Goal: Information Seeking & Learning: Find specific fact

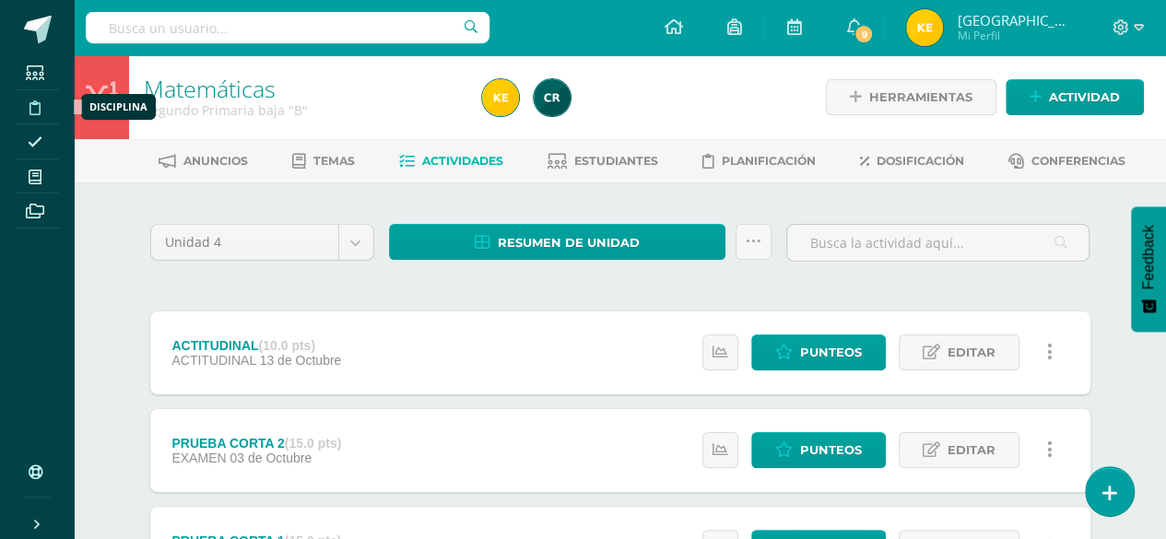
click at [35, 107] on icon at bounding box center [34, 107] width 11 height 15
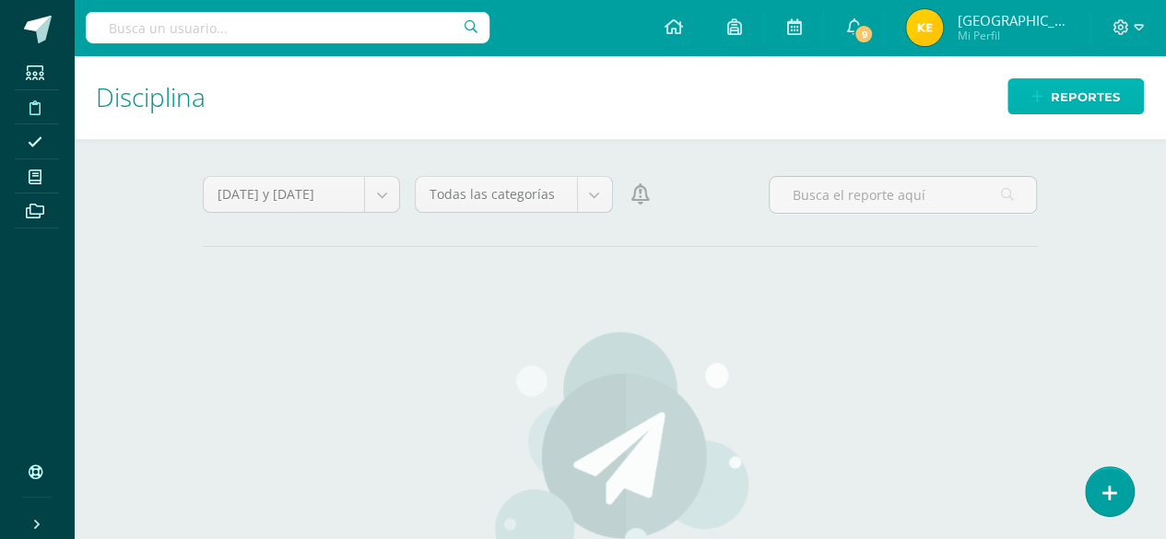
click at [1034, 94] on icon at bounding box center [1037, 97] width 12 height 16
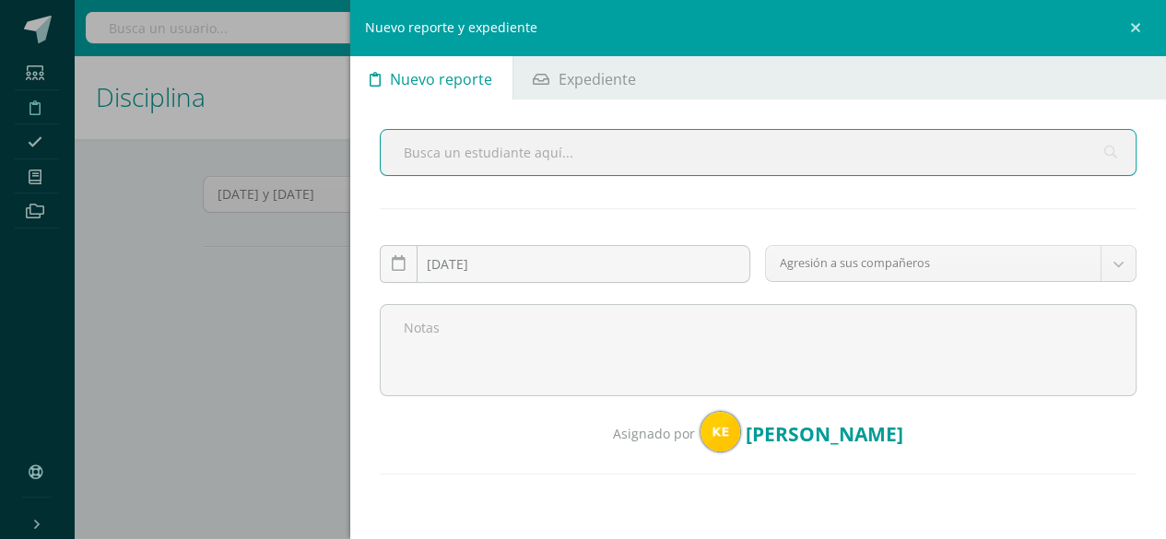
click at [409, 154] on input "text" at bounding box center [759, 152] width 756 height 45
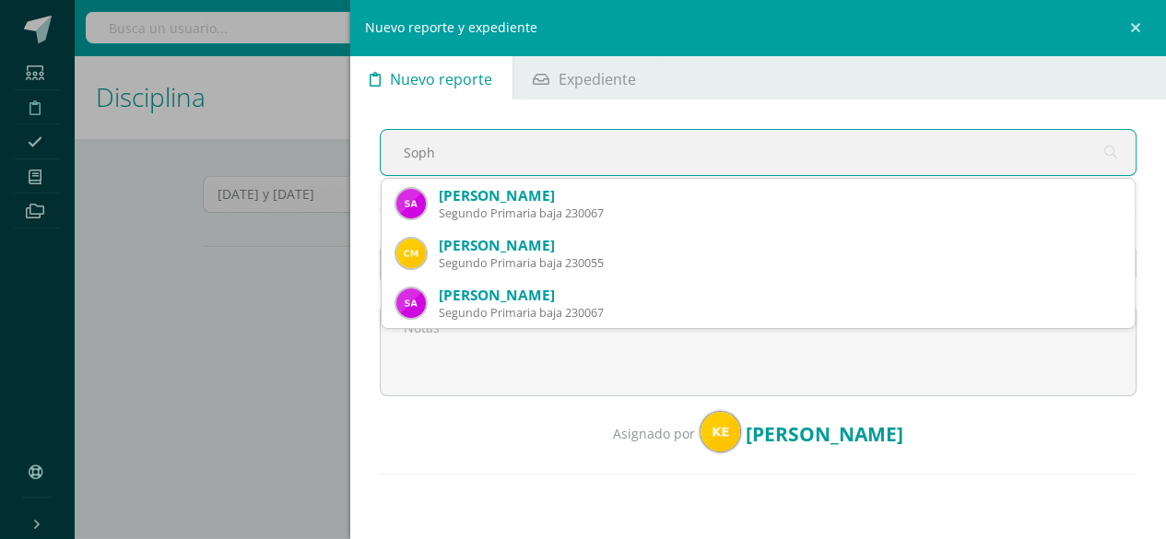
type input "Sophi"
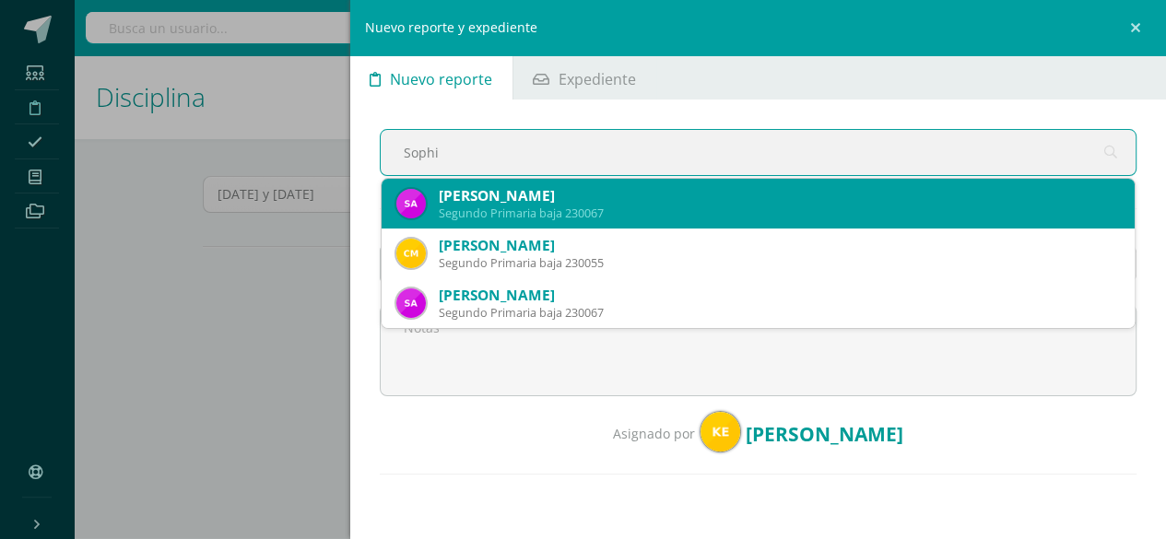
click at [457, 191] on div "Sophia Fernanda Alvarez Nuyens" at bounding box center [780, 195] width 682 height 19
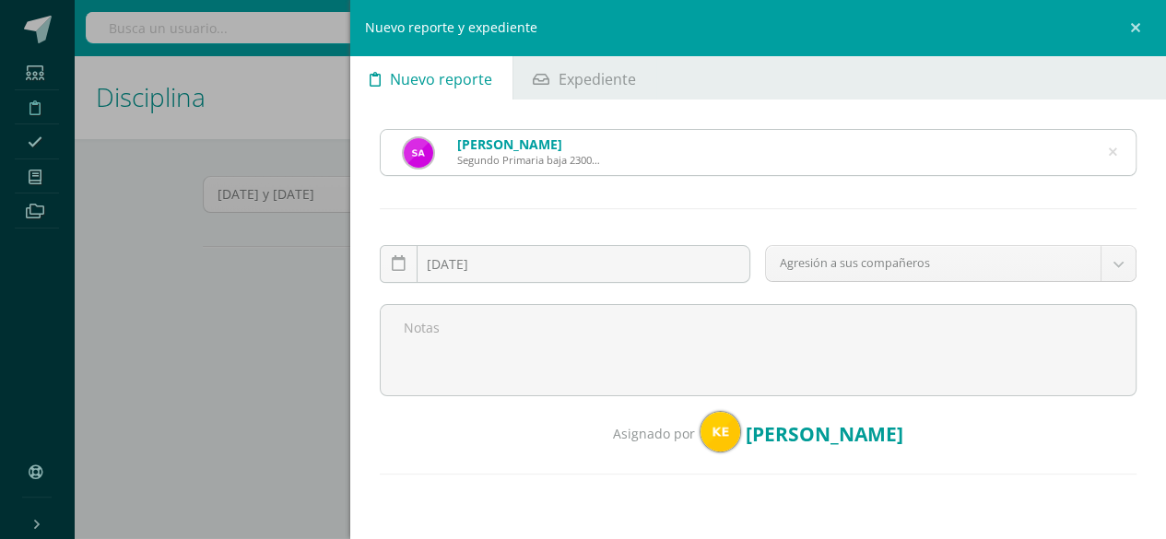
click at [1108, 148] on icon at bounding box center [1112, 152] width 8 height 47
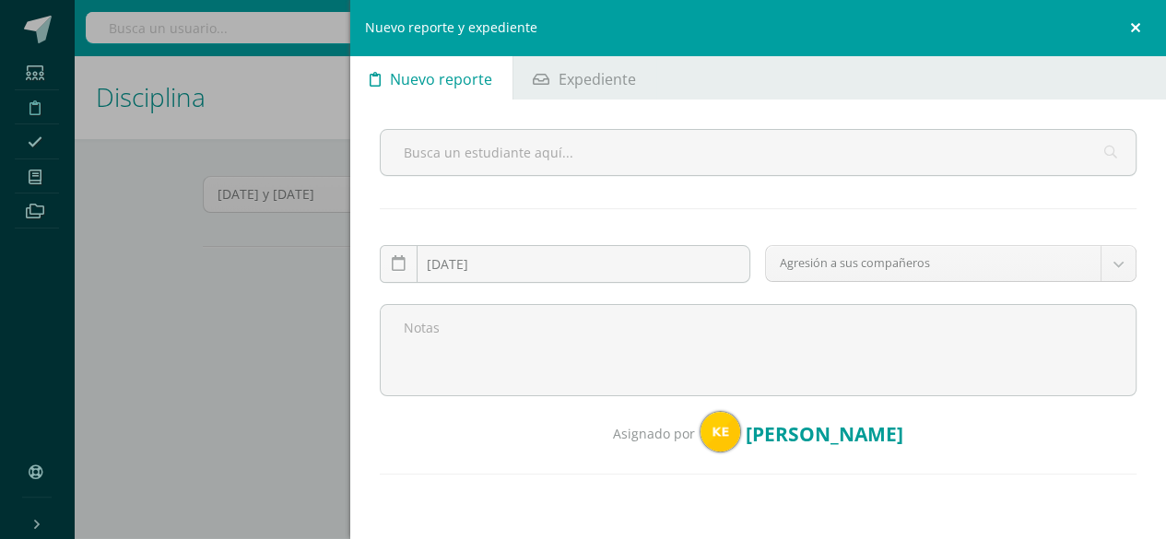
click at [1137, 27] on link at bounding box center [1137, 27] width 55 height 55
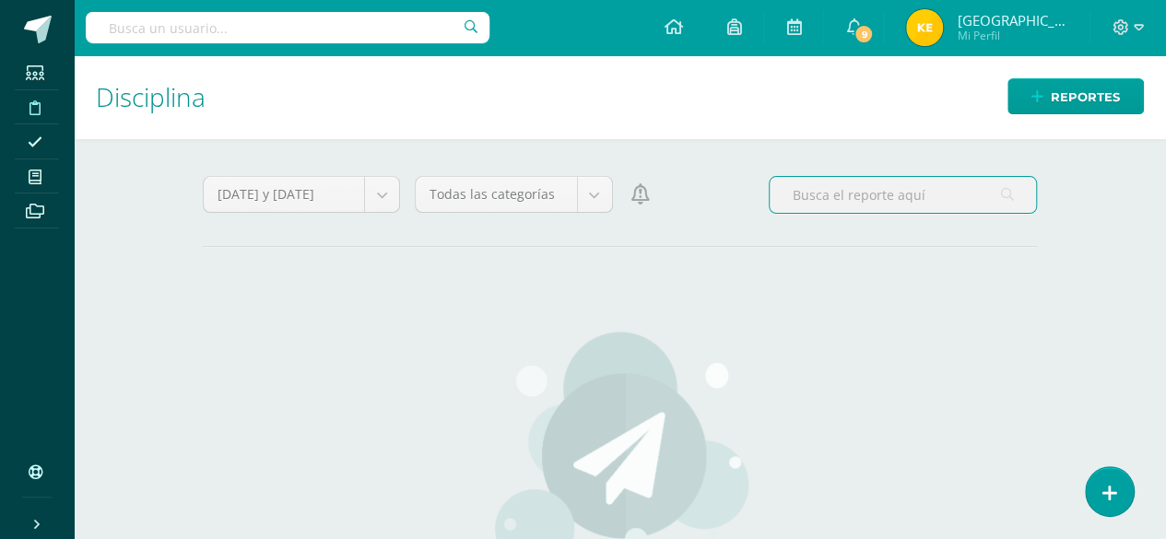
click at [803, 204] on input "text" at bounding box center [902, 195] width 266 height 36
type input "s"
type input "A"
type input "Ivan Alejandra"
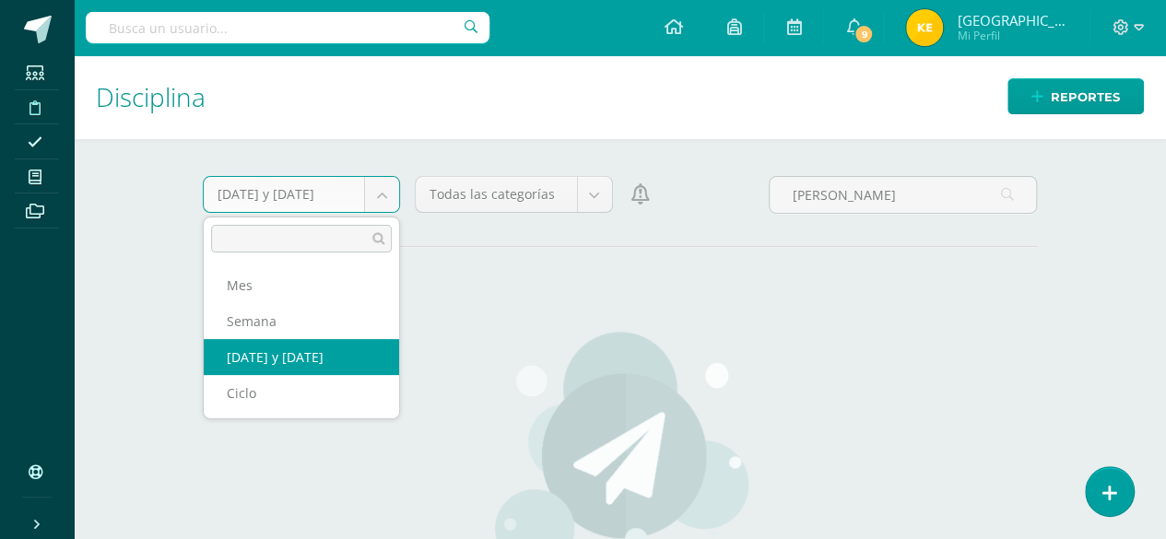
click at [384, 193] on body "Estudiantes Disciplina Asistencia Mis cursos Archivos Soporte Ayuda Reportar un…" at bounding box center [583, 269] width 1166 height 539
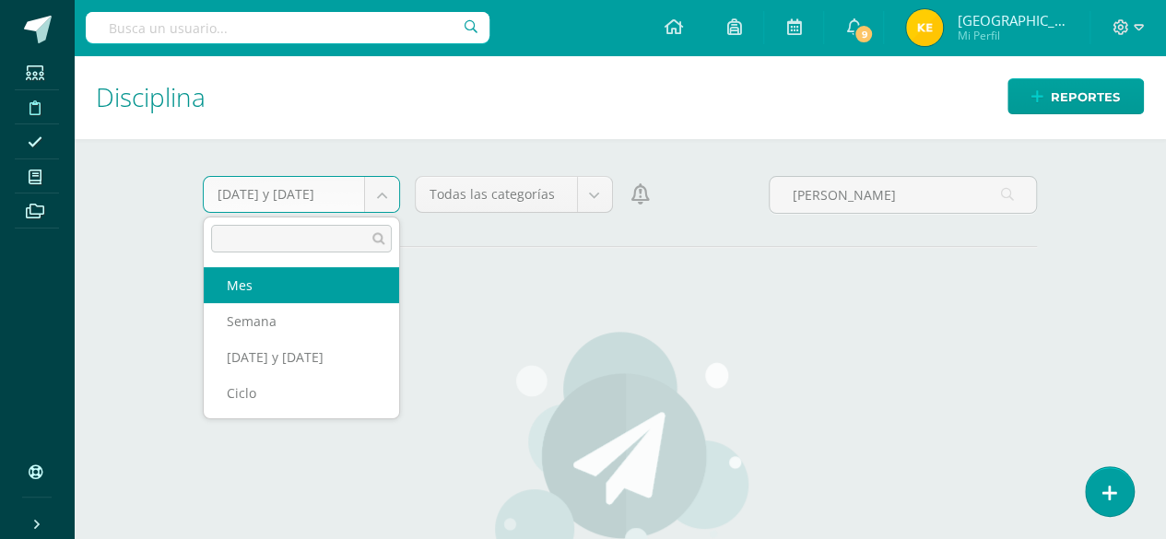
select select "month"
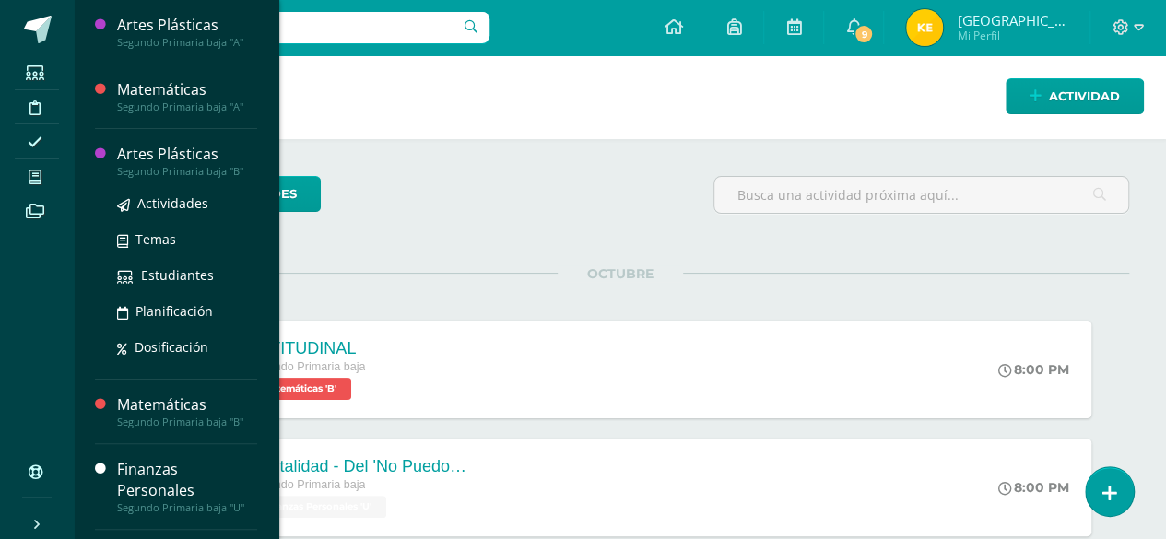
click at [162, 170] on div "Segundo Primaria baja "B"" at bounding box center [187, 171] width 140 height 13
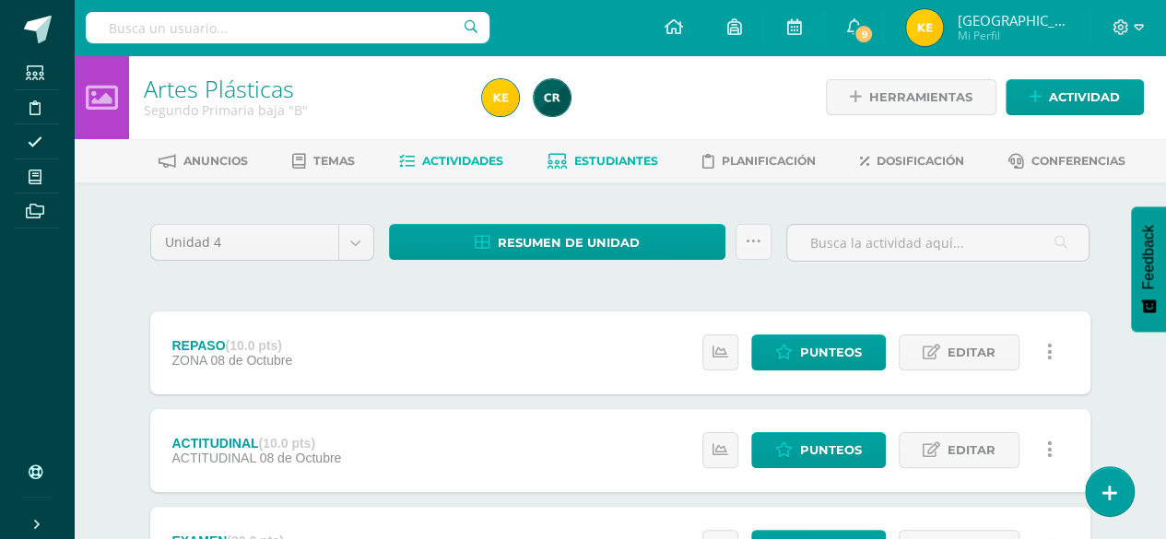
click at [568, 156] on link "Estudiantes" at bounding box center [602, 160] width 111 height 29
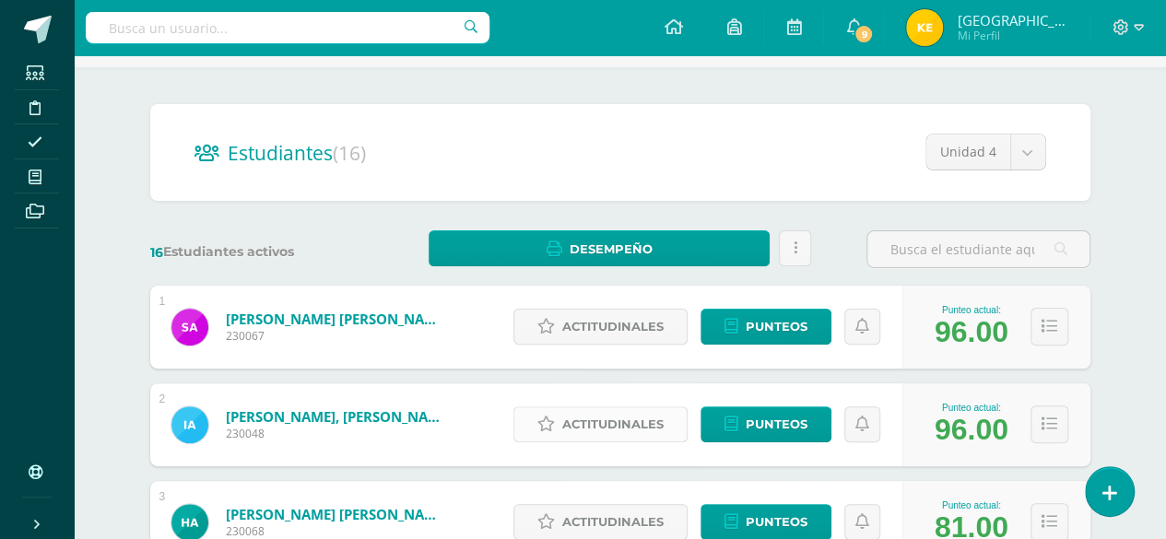
scroll to position [113, 0]
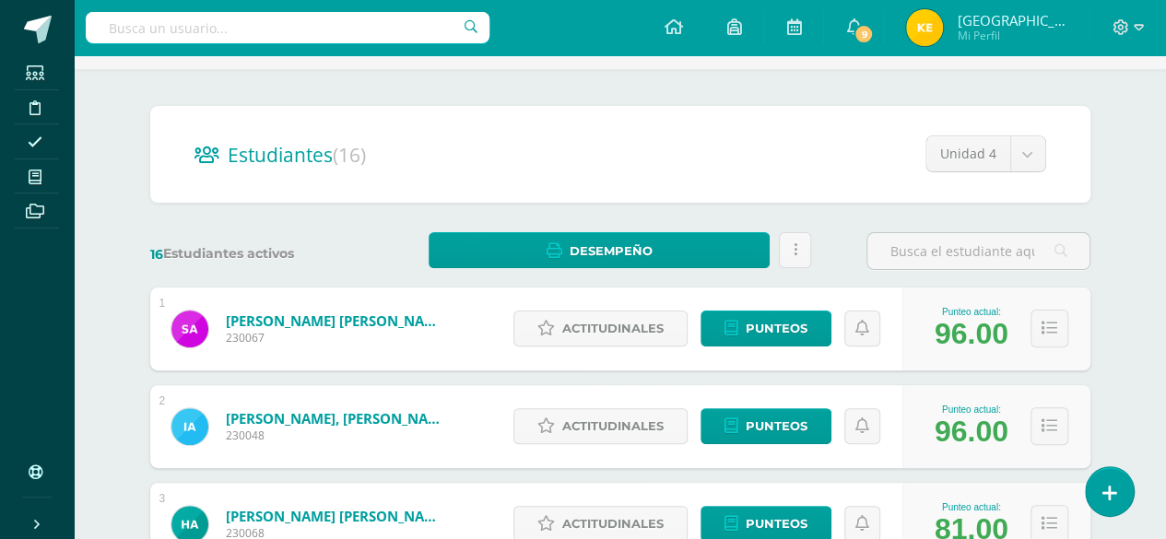
click at [597, 147] on h2 "Estudiantes (16)" at bounding box center [619, 154] width 851 height 38
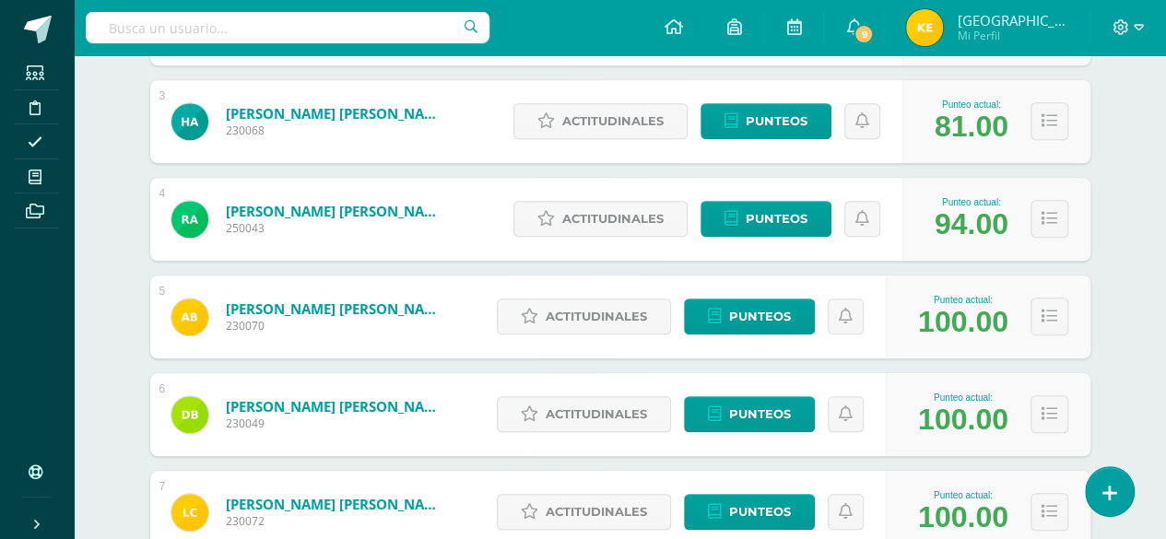
scroll to position [0, 0]
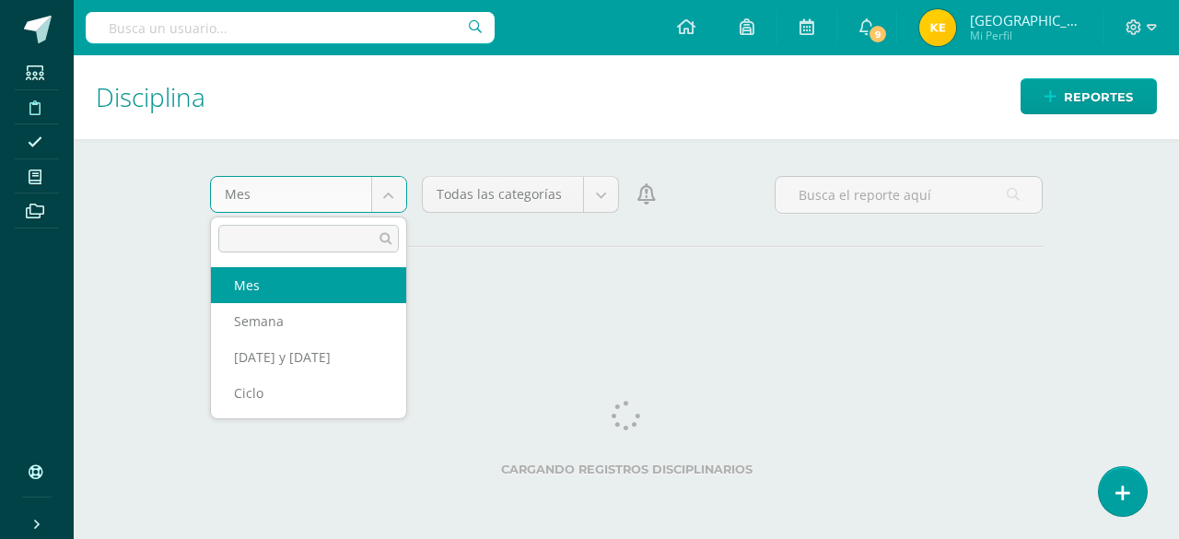
click at [386, 200] on body "Estudiantes Disciplina Asistencia Mis cursos Archivos Soporte Ayuda Reportar un…" at bounding box center [589, 269] width 1179 height 539
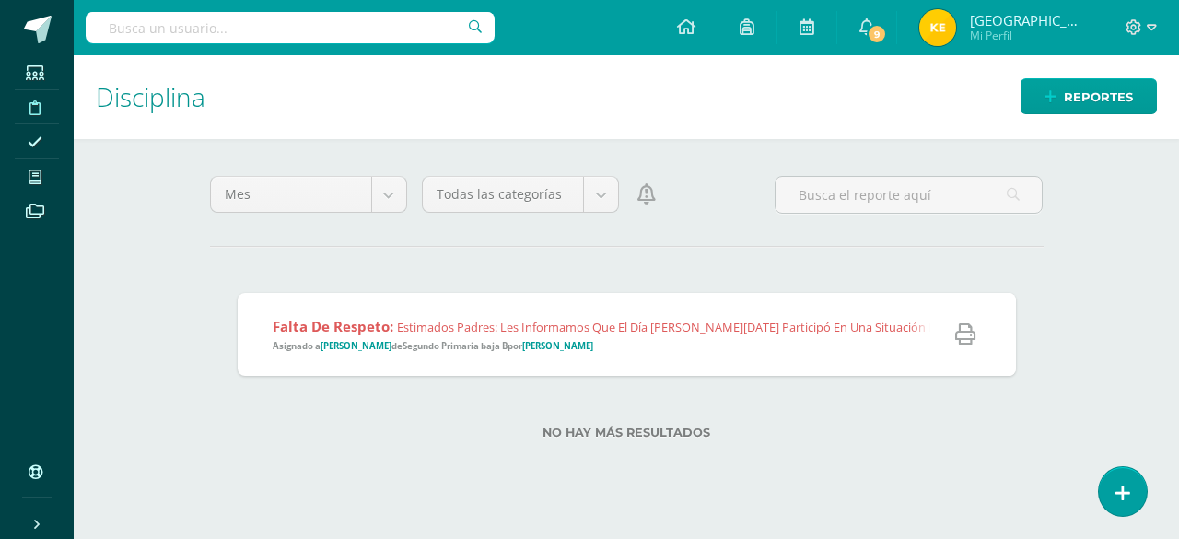
click at [431, 265] on body "Estudiantes Disciplina Asistencia Mis cursos Archivos Soporte Ayuda Reportar un…" at bounding box center [589, 269] width 1179 height 539
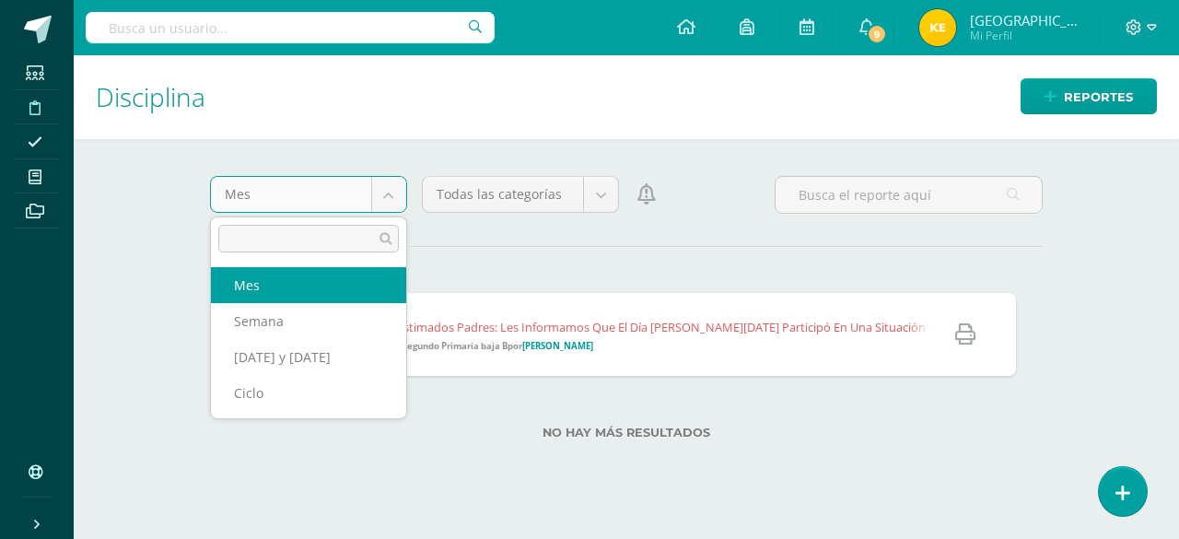
click at [391, 196] on body "Estudiantes Disciplina Asistencia Mis cursos Archivos Soporte Ayuda Reportar un…" at bounding box center [589, 269] width 1179 height 539
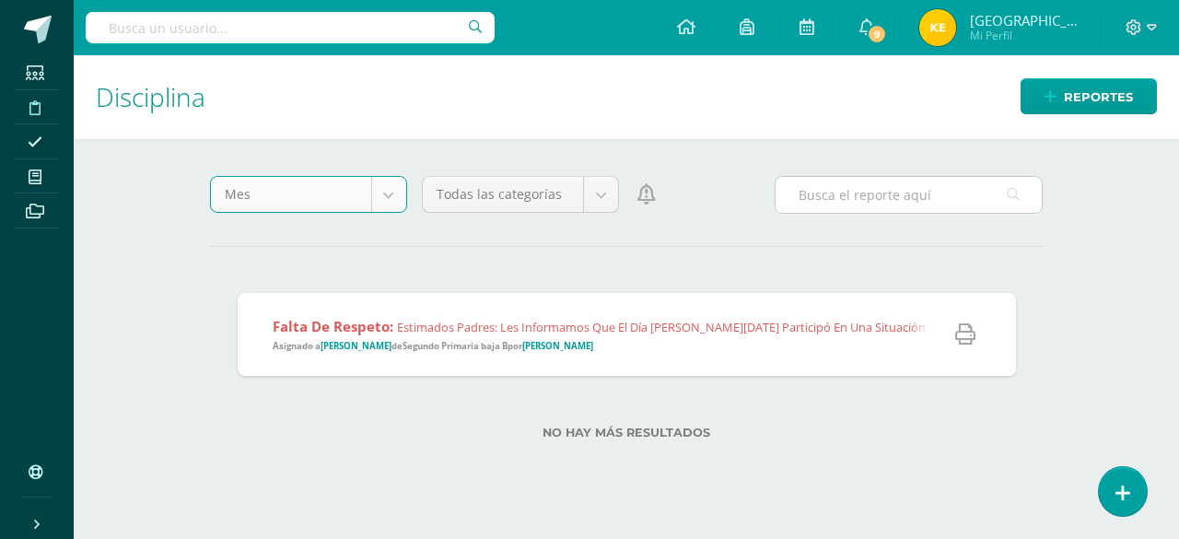
click at [862, 198] on input "text" at bounding box center [909, 195] width 266 height 36
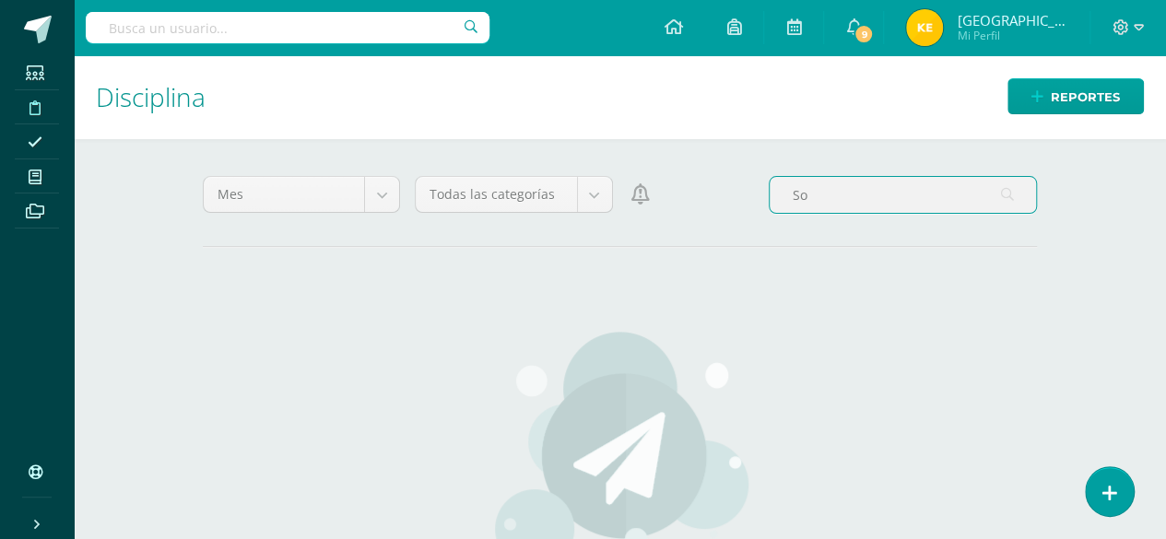
type input "S"
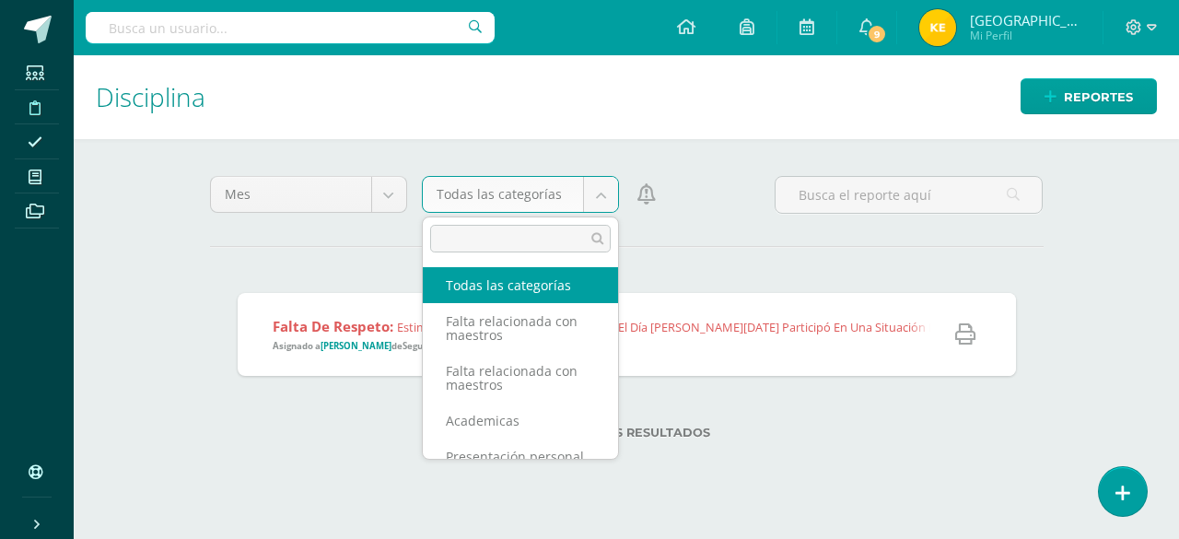
click at [595, 199] on body "Estudiantes Disciplina Asistencia Mis cursos Archivos Soporte Ayuda Reportar un…" at bounding box center [589, 269] width 1179 height 539
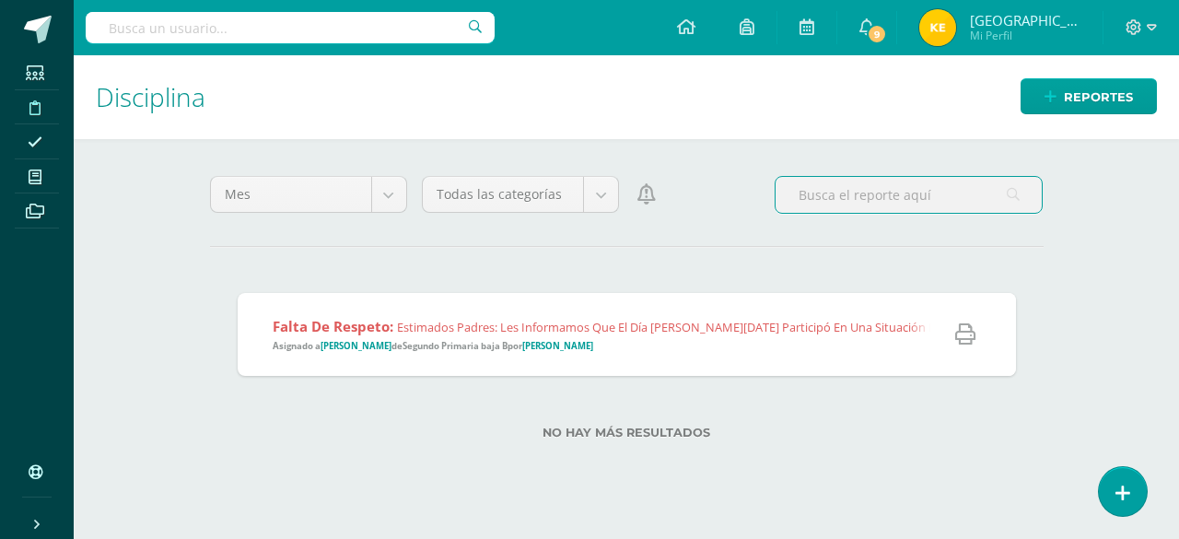
click at [821, 200] on input "text" at bounding box center [909, 195] width 266 height 36
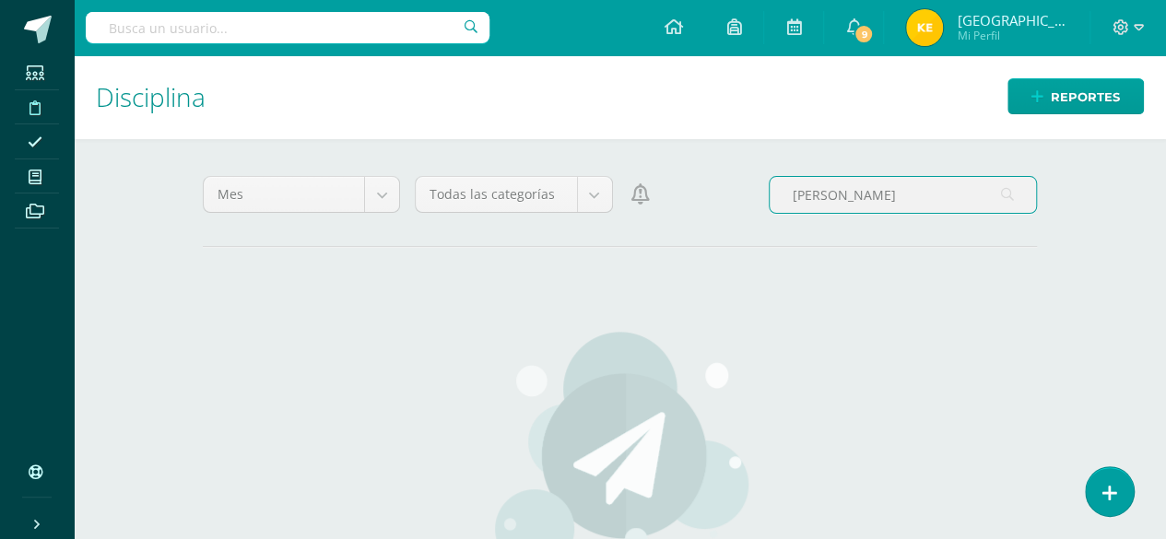
click at [887, 199] on input "Ivan Alejandra" at bounding box center [902, 195] width 266 height 36
type input "I"
type input "h"
type input "A"
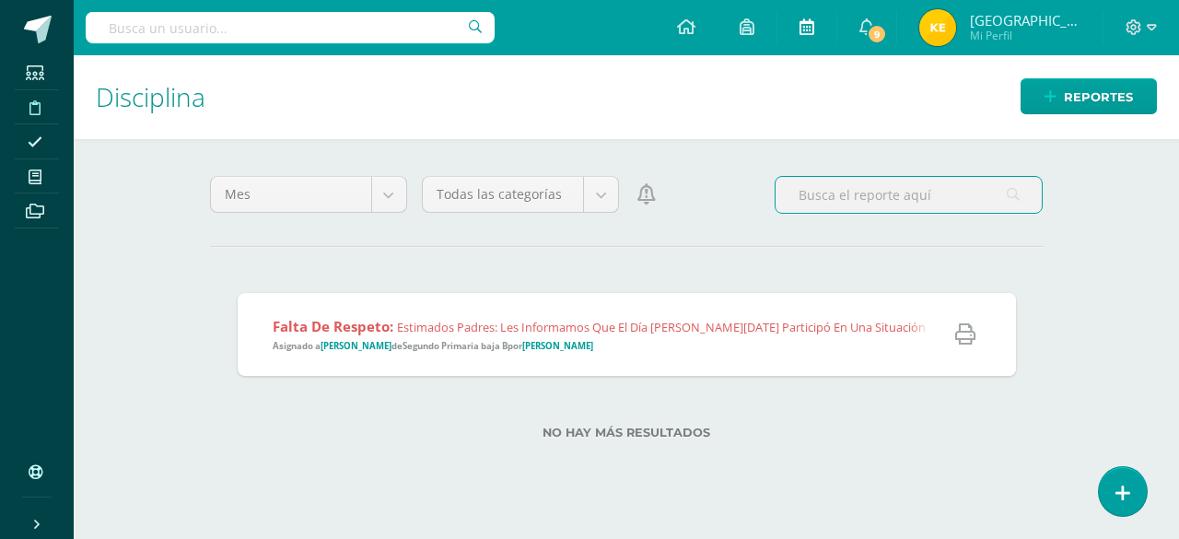
type input "A"
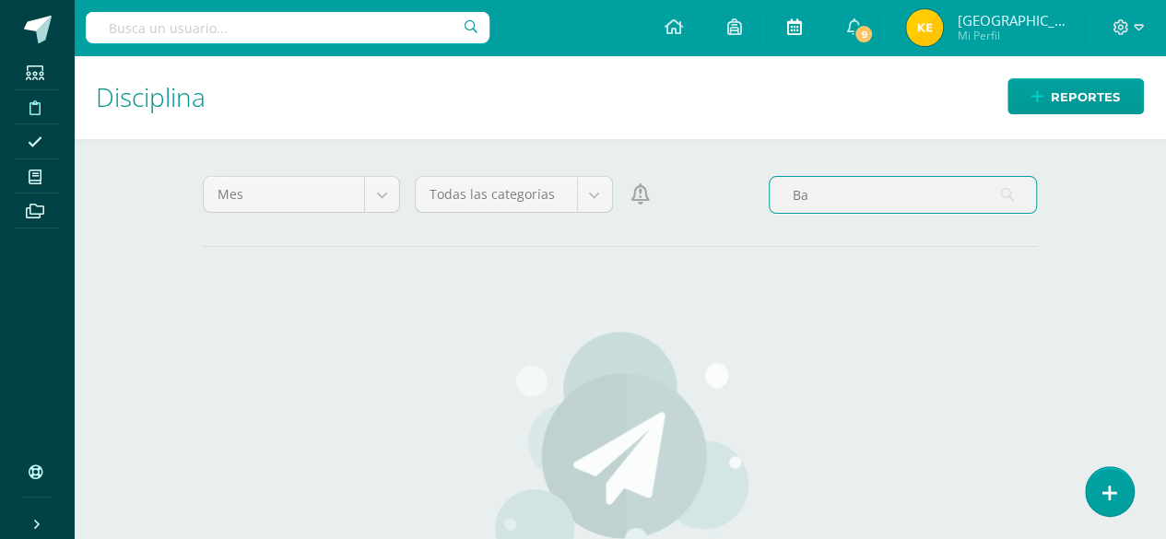
type input "B"
type input "c"
type input "i"
type input "I"
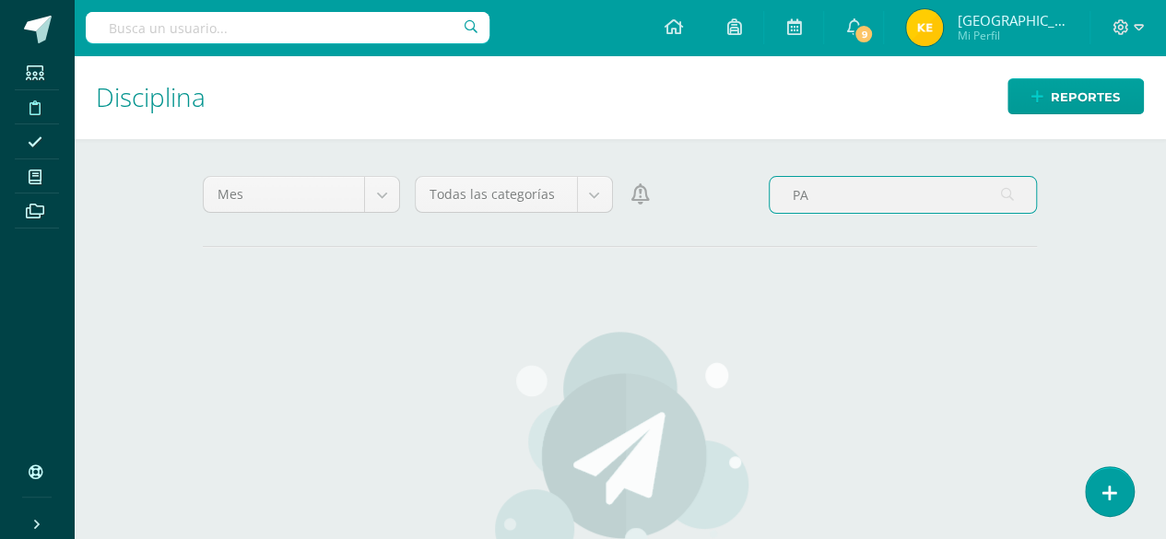
type input "P"
type input "j"
type input "J"
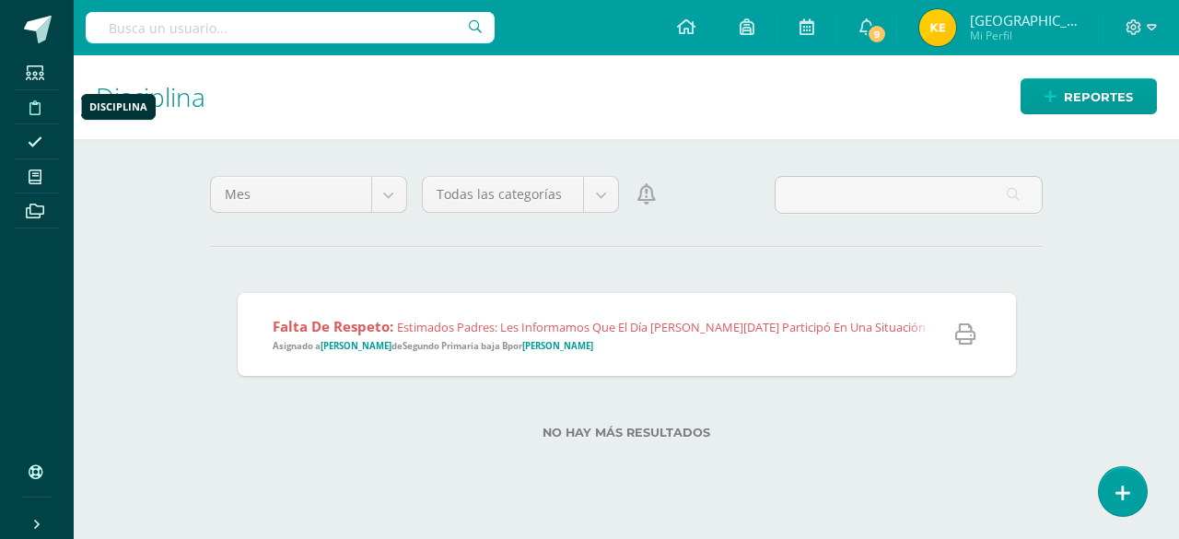
click at [35, 118] on span at bounding box center [35, 106] width 41 height 25
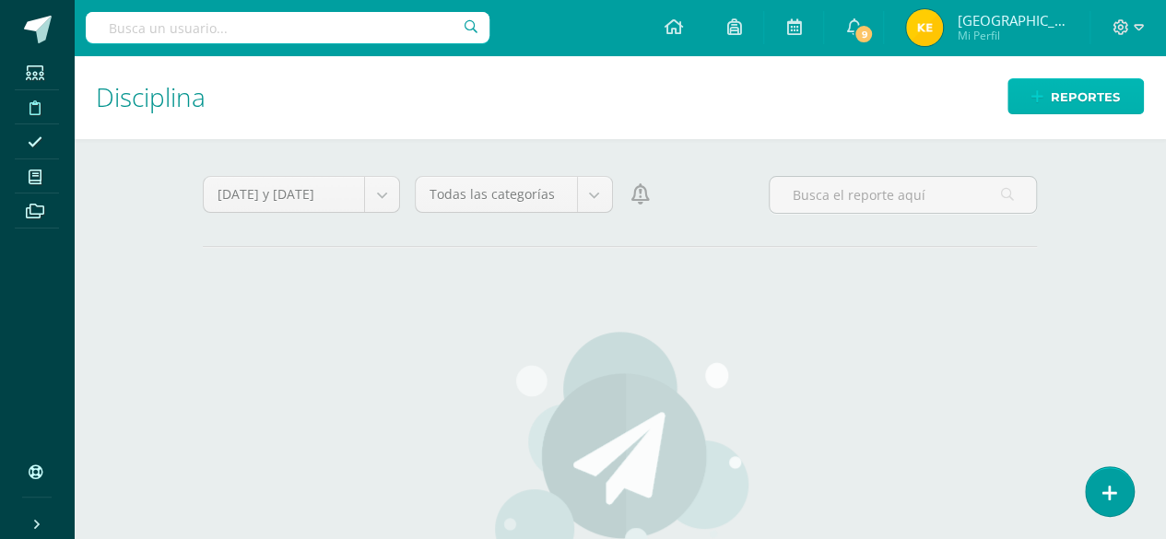
click at [1061, 104] on span "Reportes" at bounding box center [1084, 97] width 69 height 34
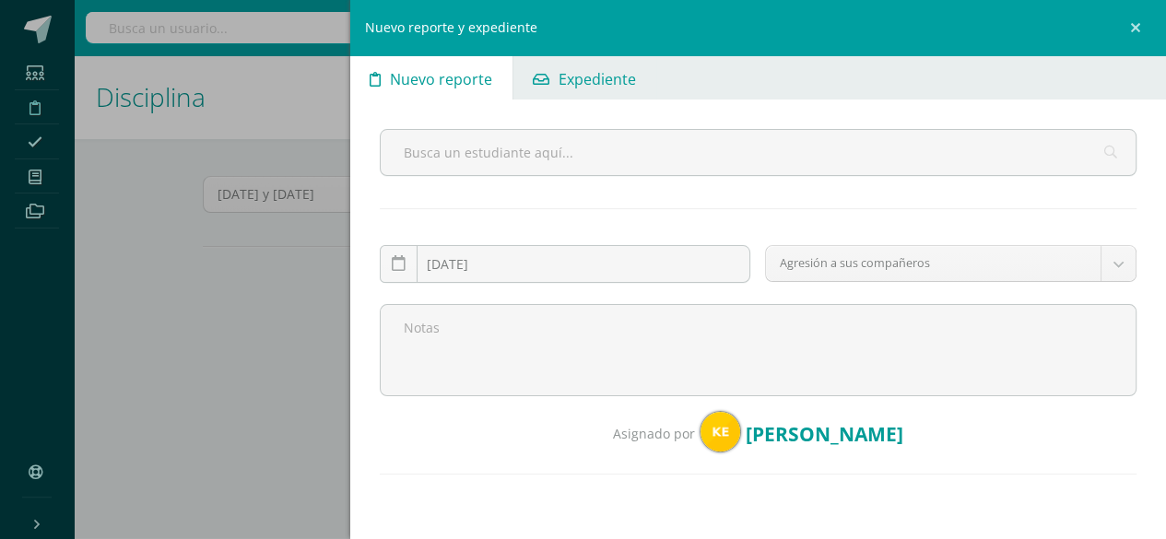
click at [582, 76] on span "Expediente" at bounding box center [596, 79] width 77 height 44
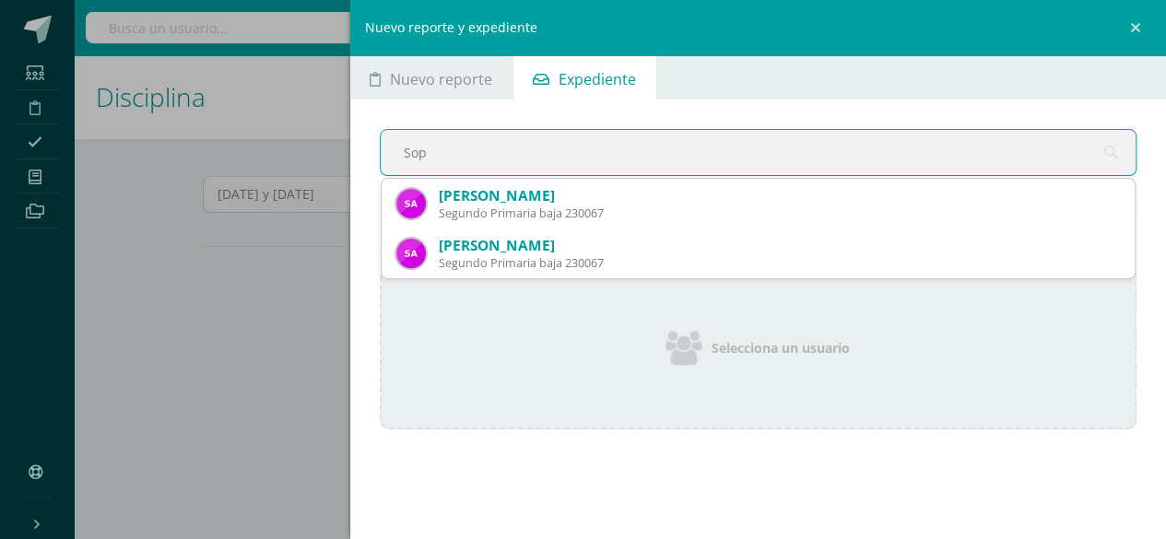
type input "Soph"
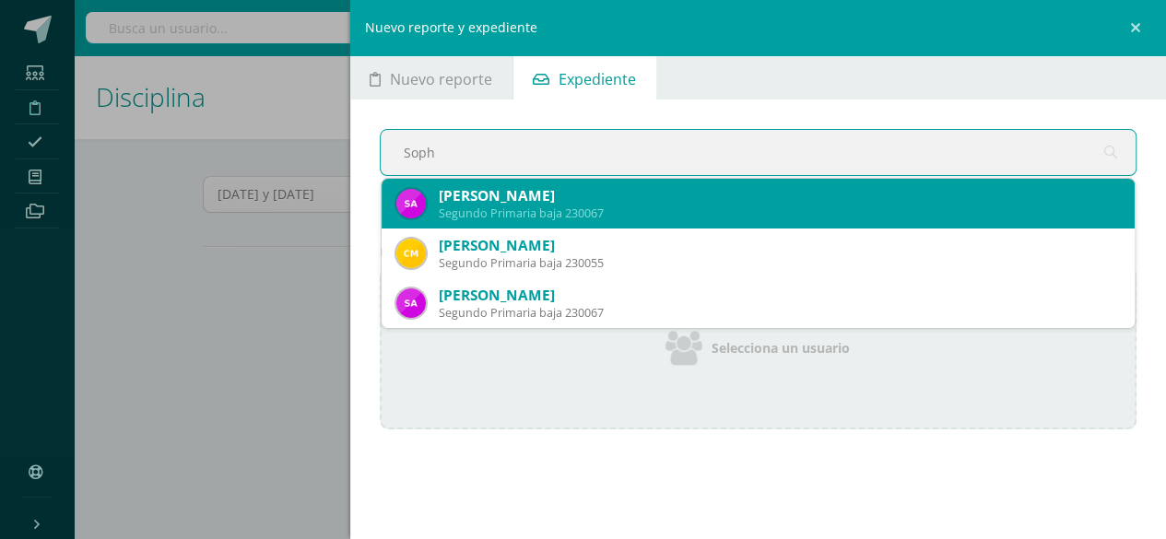
click at [466, 217] on div "Segundo Primaria baja 230067" at bounding box center [780, 213] width 682 height 16
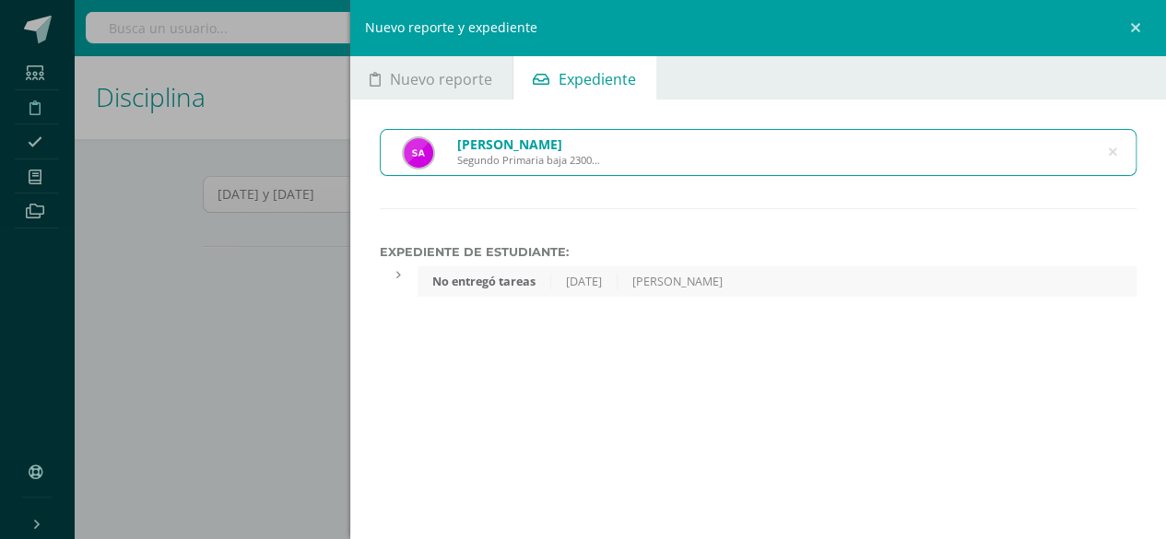
click at [1105, 150] on div "Sophia Fernanda Alvarez Nuyens Segundo Primaria baja 230067" at bounding box center [759, 152] width 756 height 45
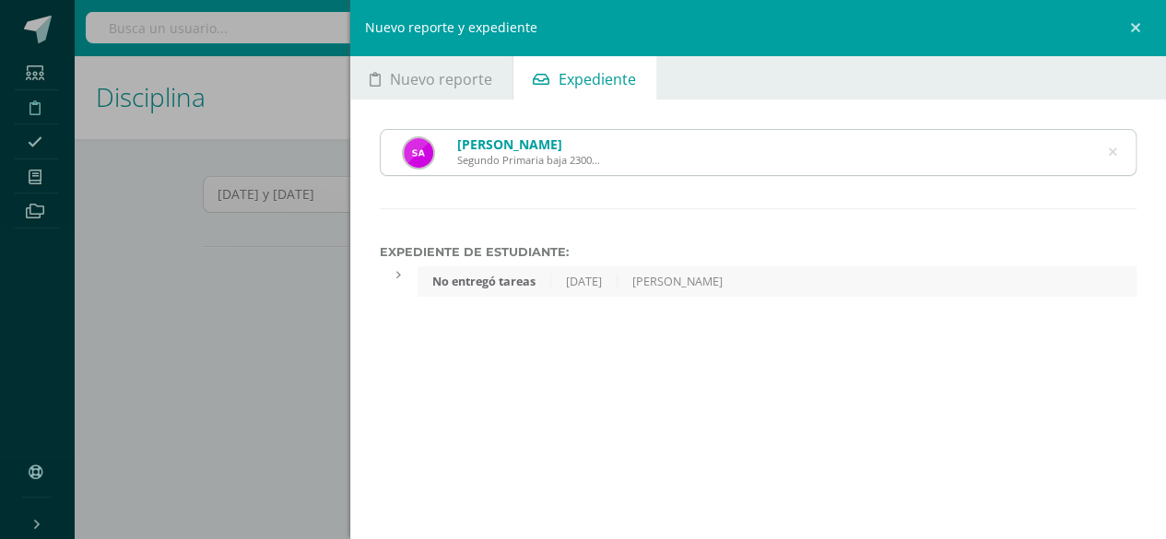
click at [1115, 152] on icon at bounding box center [1112, 152] width 8 height 47
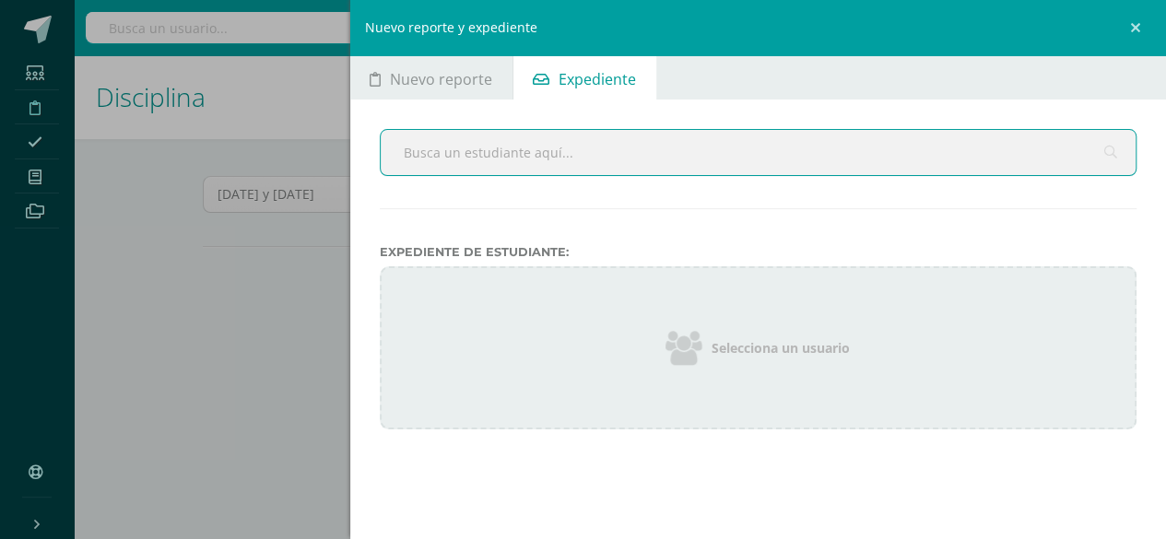
click at [599, 132] on input "text" at bounding box center [759, 152] width 756 height 45
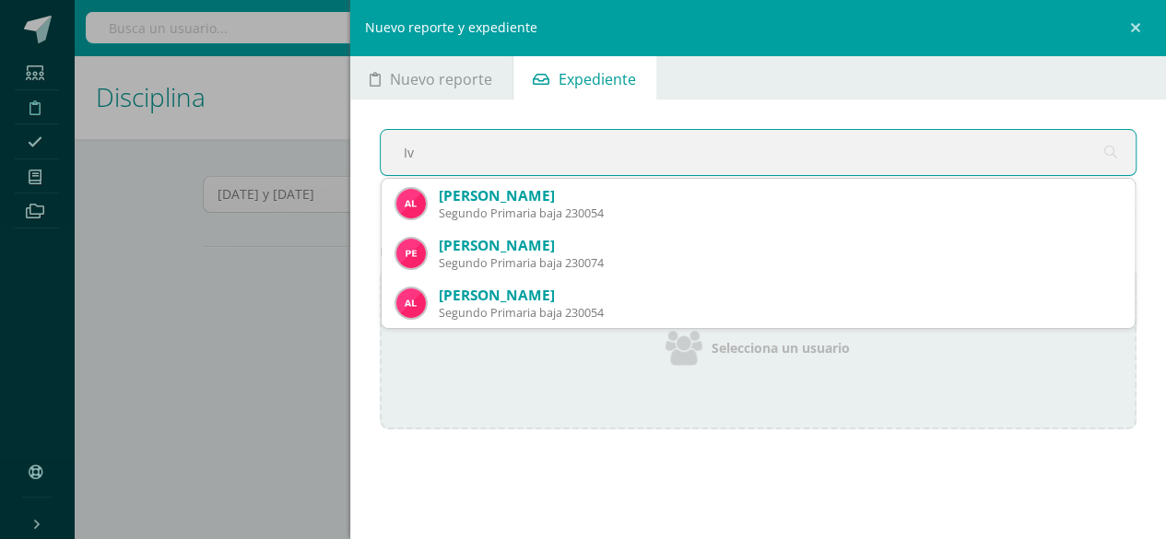
type input "I"
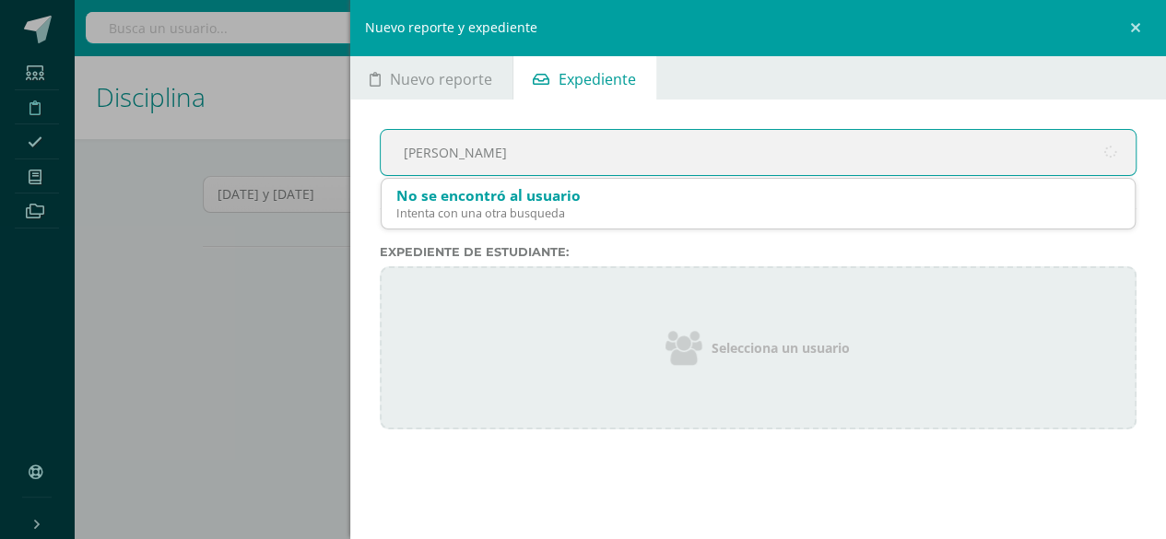
type input "Alvarez"
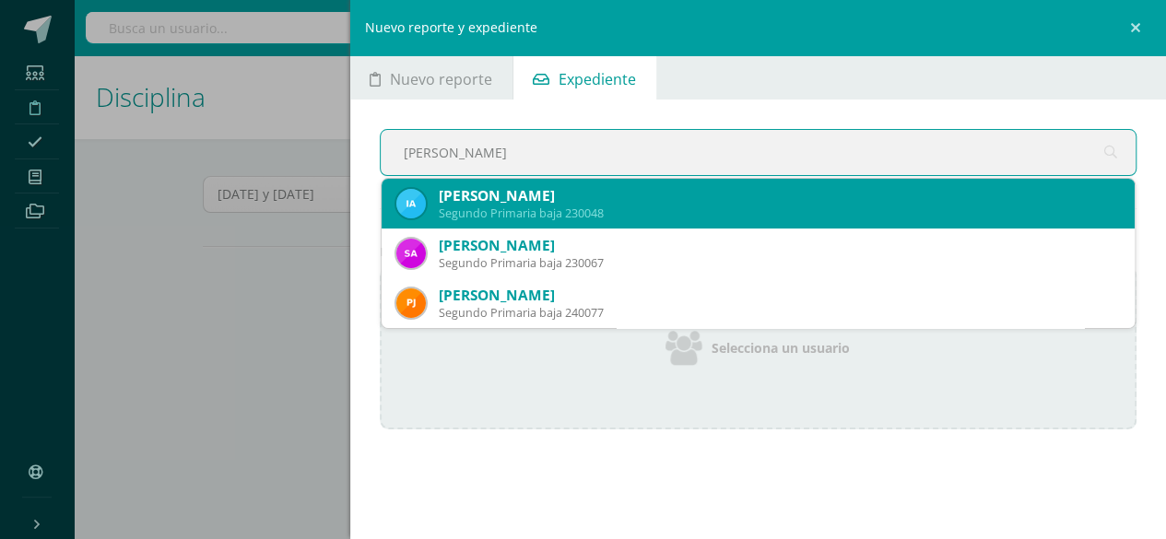
click at [557, 200] on div "Iván Alejandro Alvarez Santos" at bounding box center [780, 195] width 682 height 19
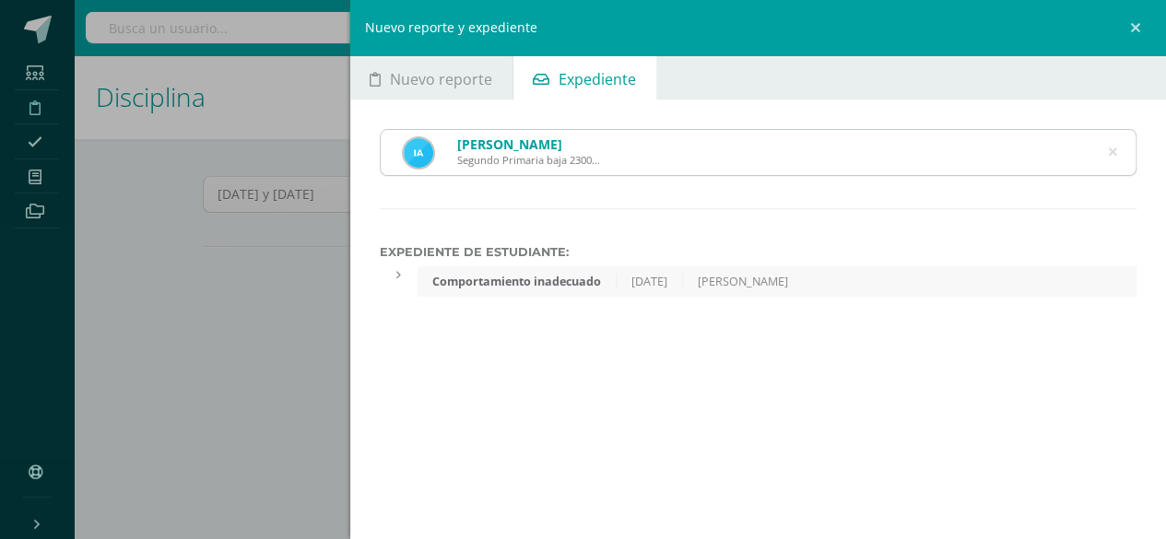
click at [1113, 150] on icon at bounding box center [1112, 152] width 8 height 47
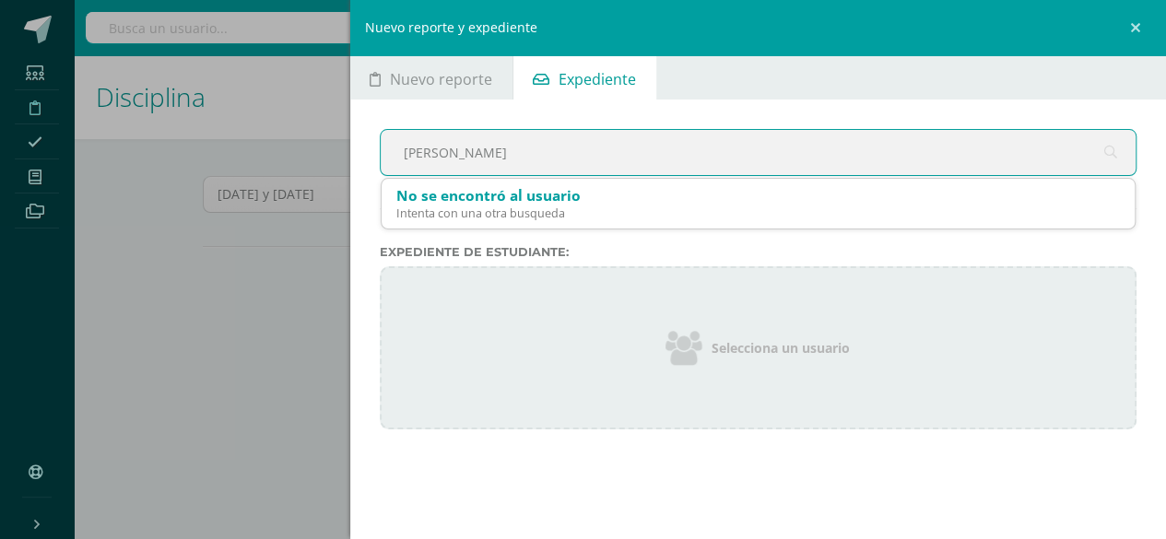
type input "Aquino"
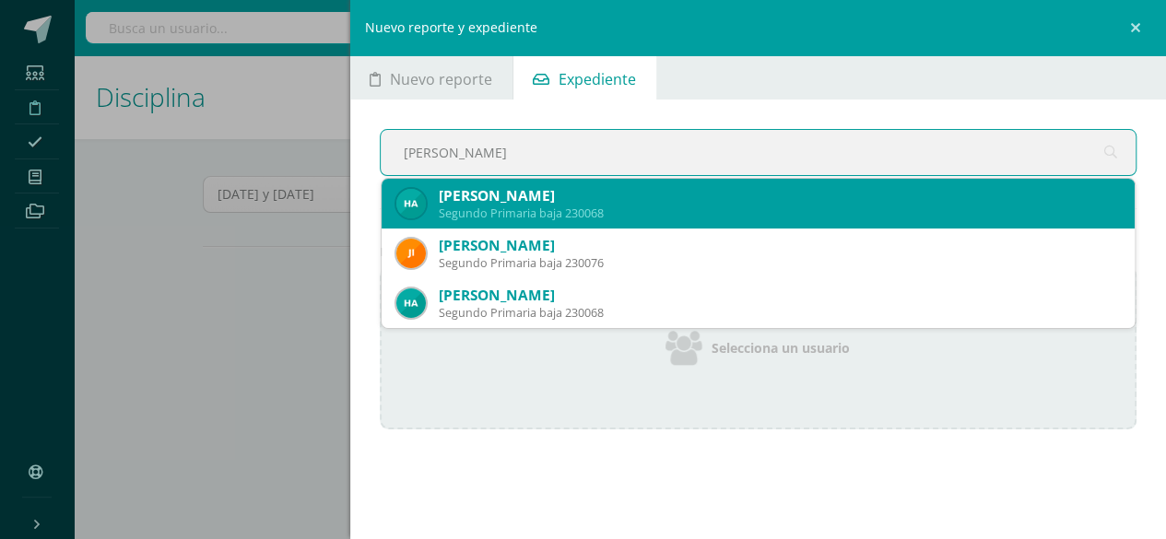
click at [555, 192] on div "Héctor Enrique Aquino López" at bounding box center [780, 195] width 682 height 19
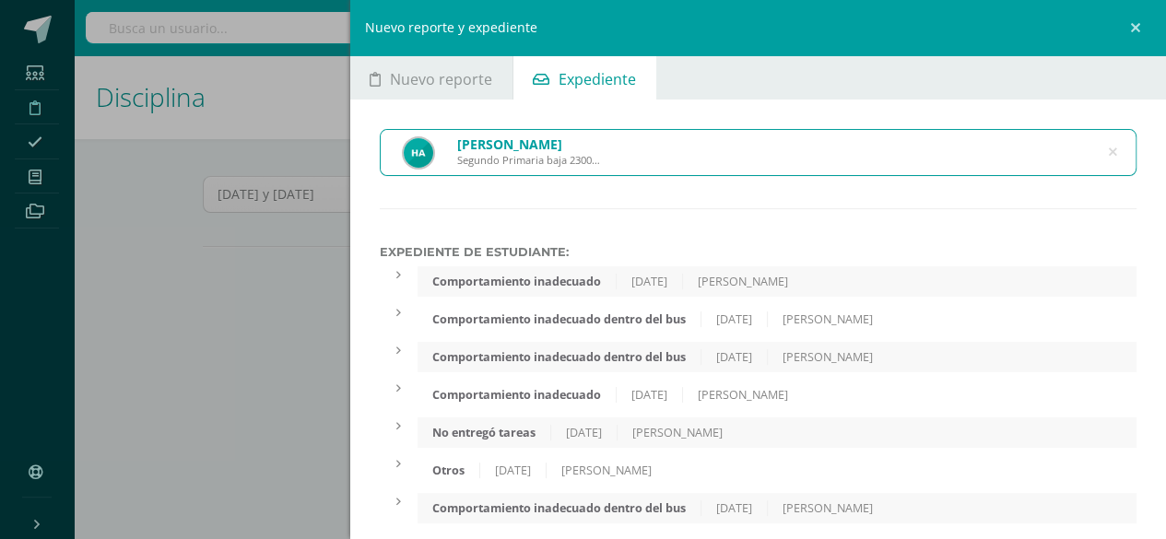
scroll to position [22, 0]
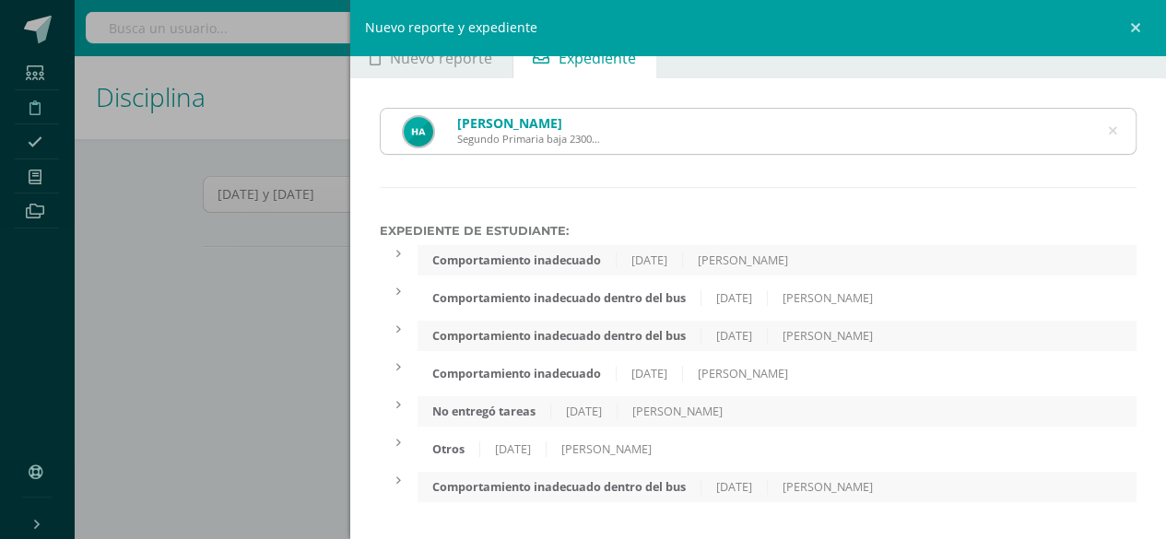
click at [1108, 130] on icon at bounding box center [1112, 131] width 8 height 47
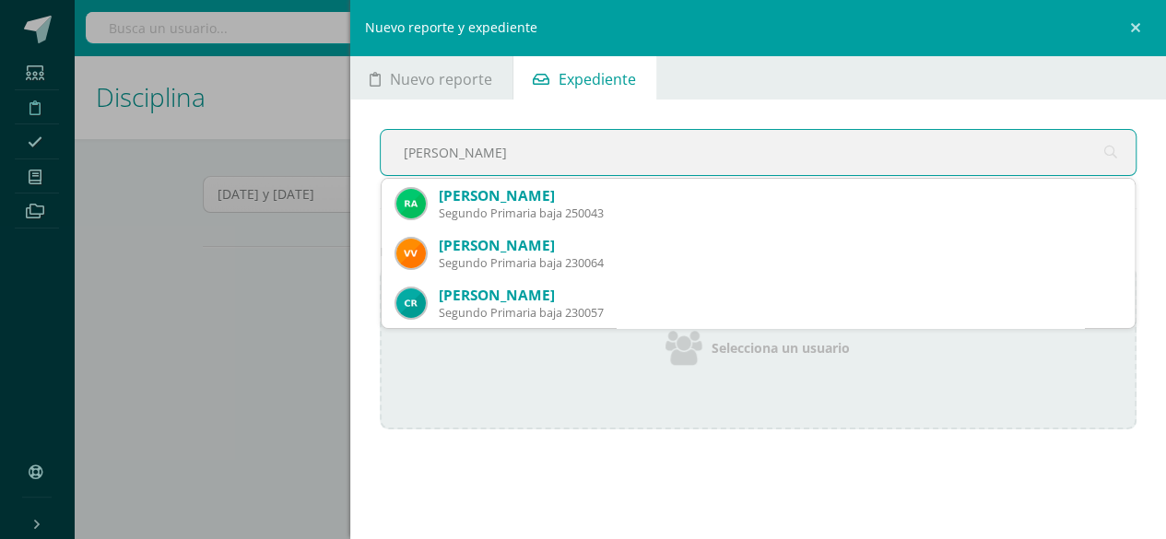
type input "Avila"
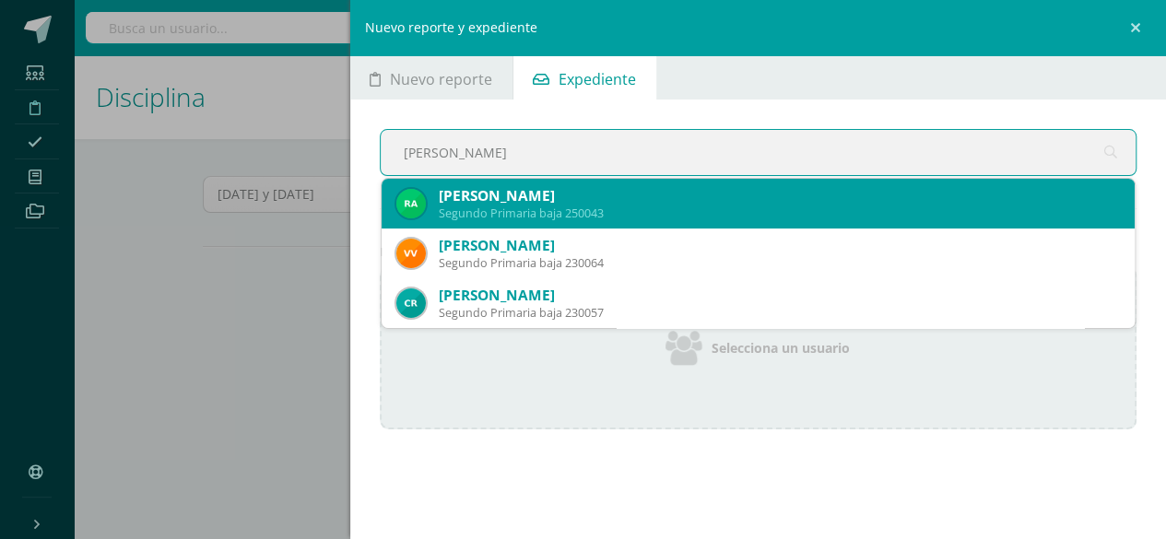
click at [582, 208] on div "Segundo Primaria baja 250043" at bounding box center [780, 213] width 682 height 16
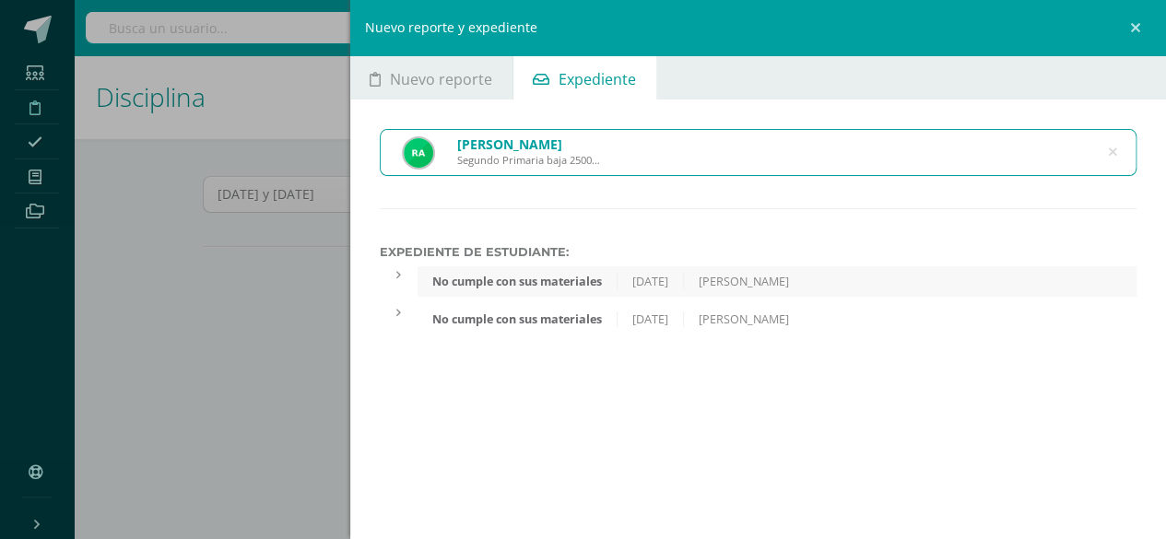
click at [1113, 150] on icon at bounding box center [1112, 152] width 8 height 47
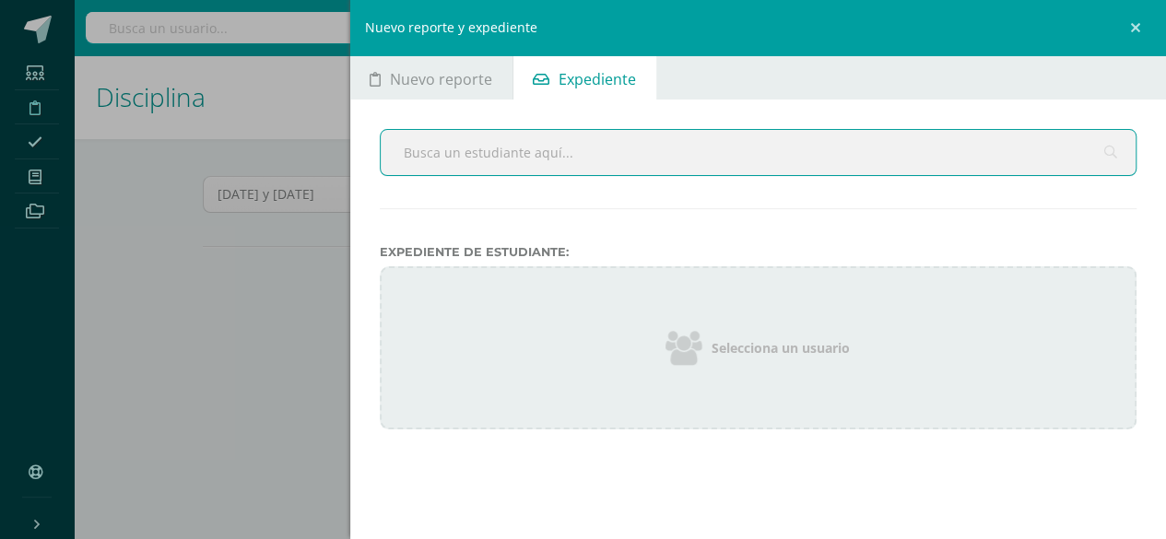
click at [516, 151] on input "text" at bounding box center [759, 152] width 756 height 45
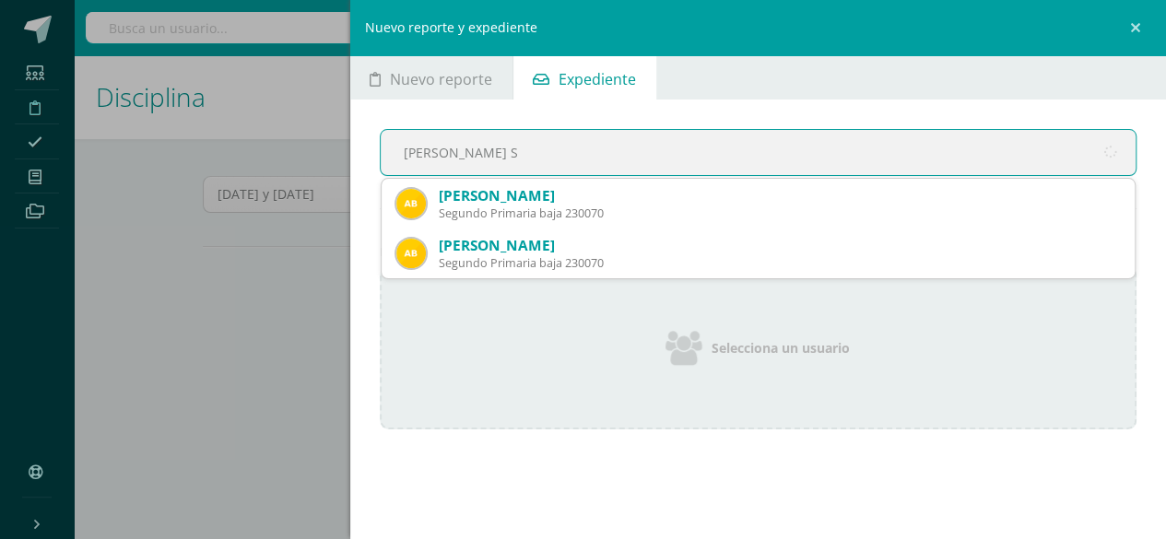
type input "Batzin Sa"
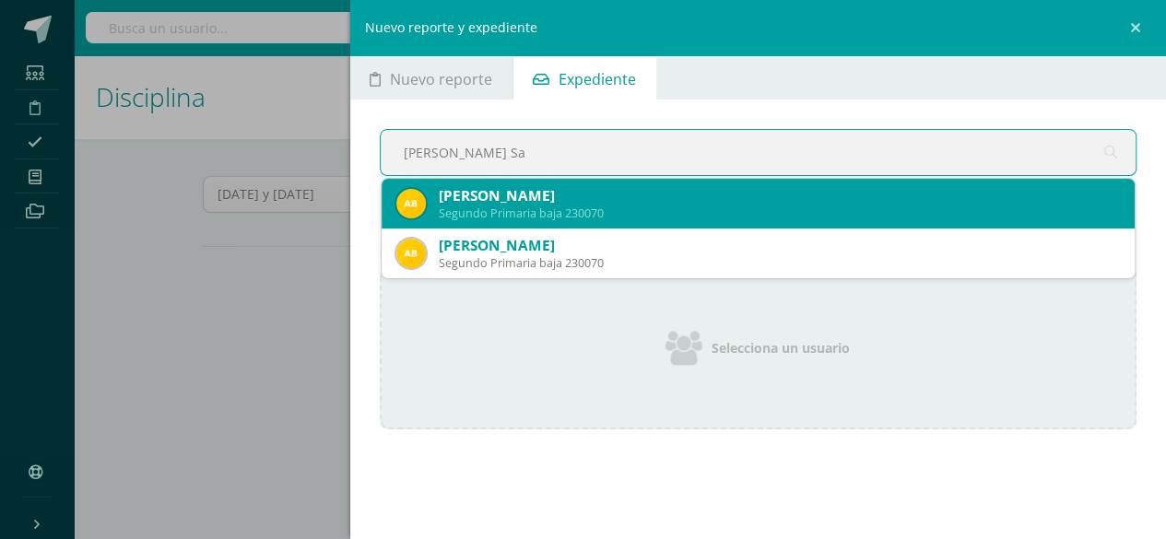
click at [547, 203] on div "Annabeth Valentina Batzín Santos" at bounding box center [780, 195] width 682 height 19
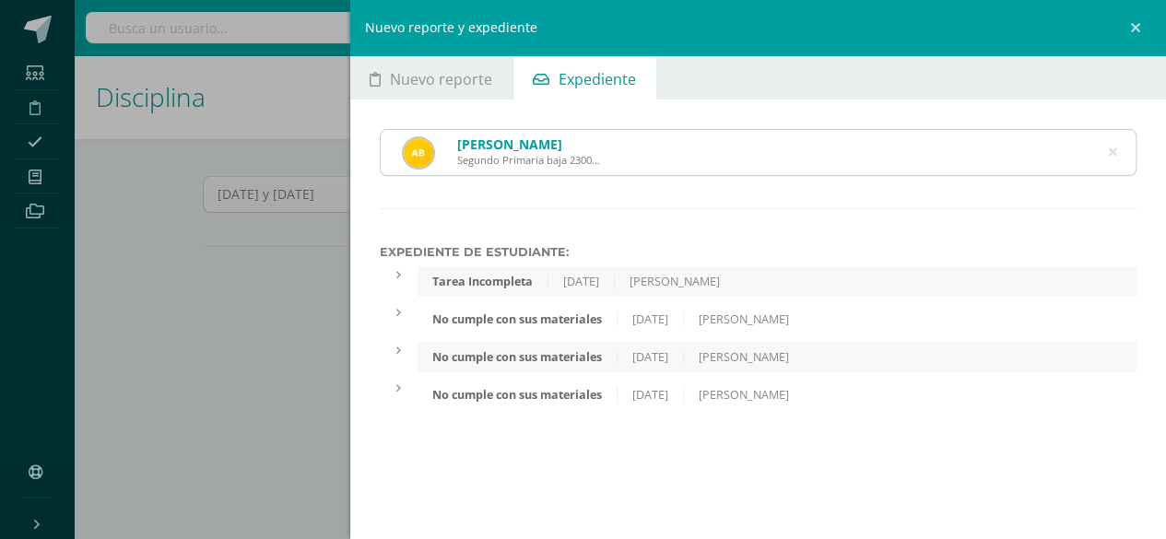
click at [1110, 159] on icon at bounding box center [1112, 152] width 8 height 47
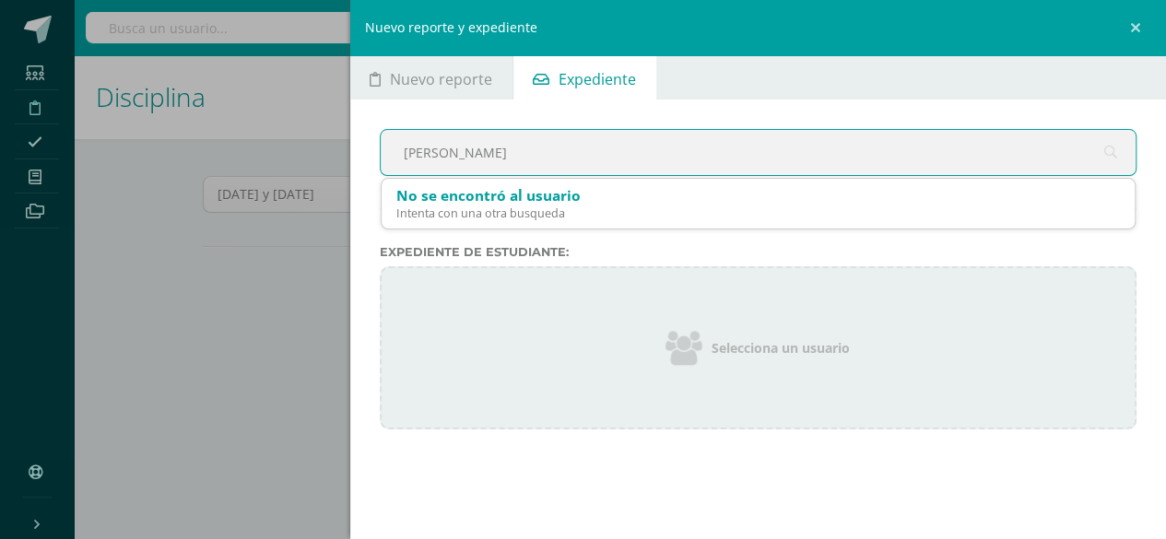
type input "Bolano"
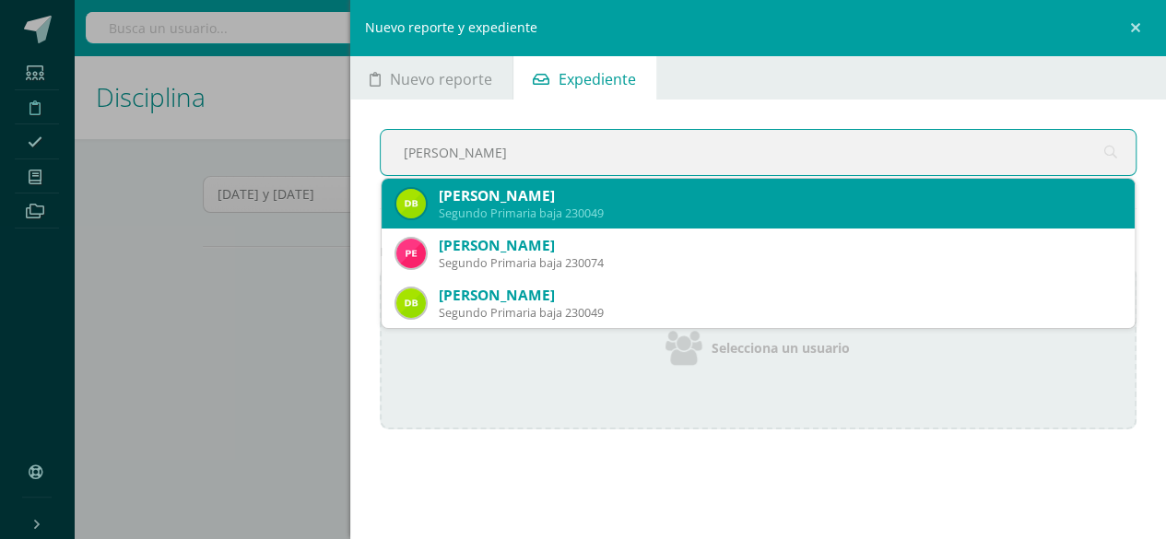
click at [497, 191] on div "Dulce Jimena Bolaños González" at bounding box center [780, 195] width 682 height 19
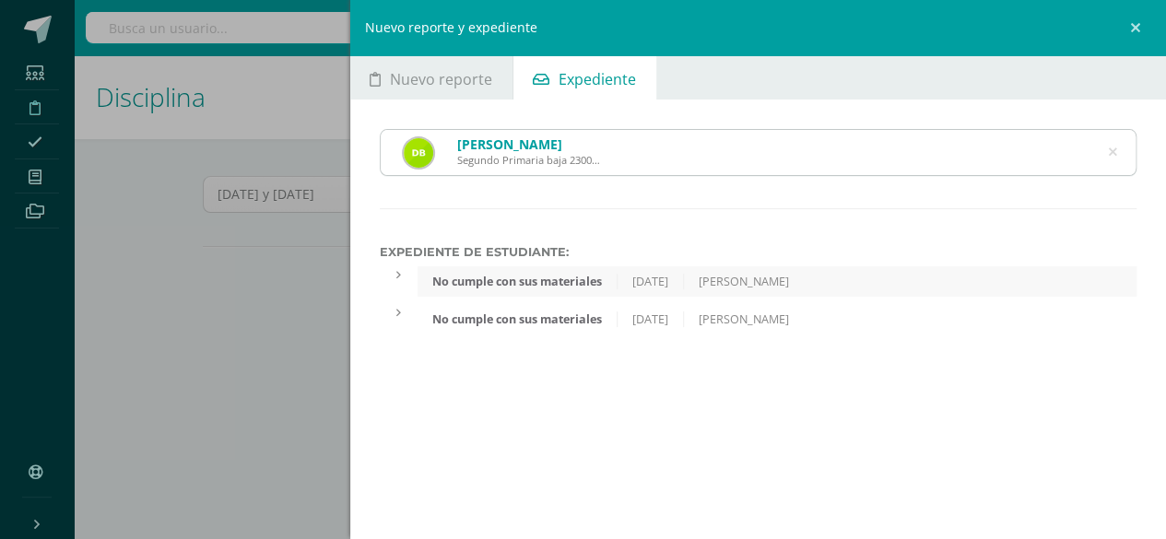
click at [1113, 151] on icon at bounding box center [1112, 152] width 8 height 47
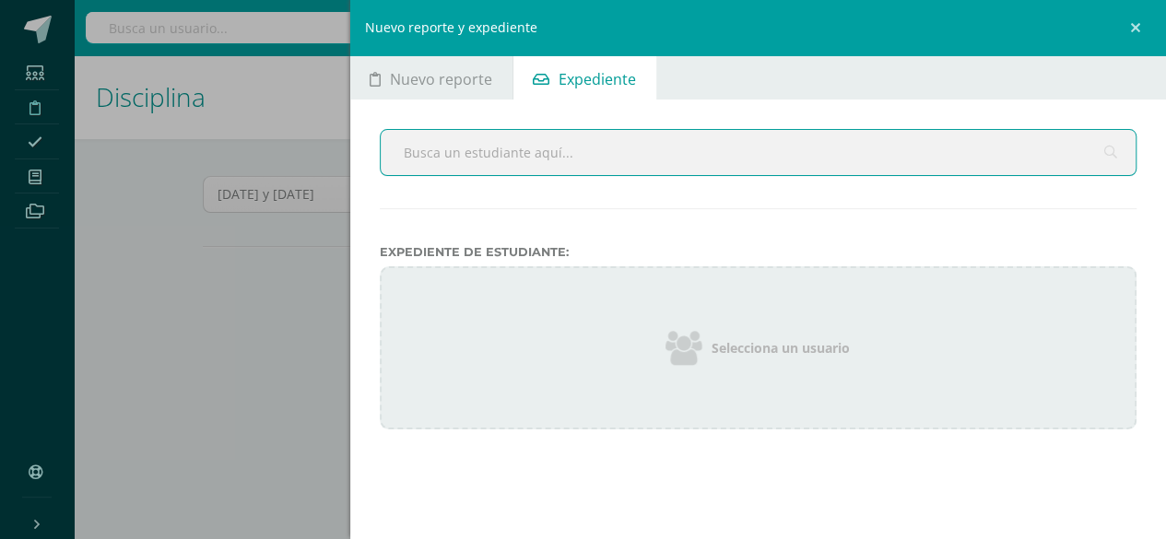
click at [460, 149] on input "text" at bounding box center [759, 152] width 756 height 45
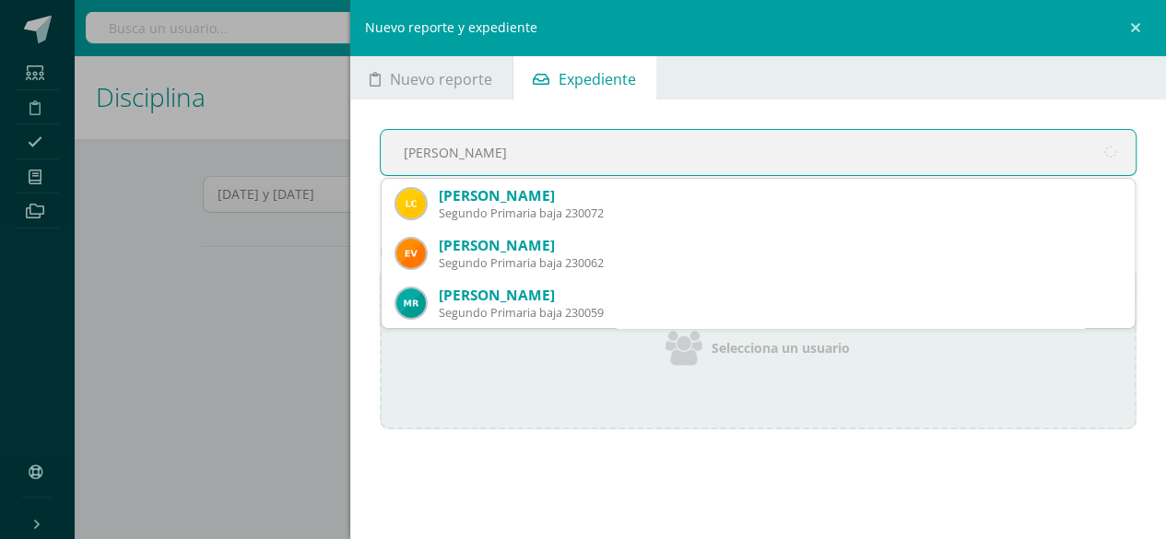
type input "Castillo"
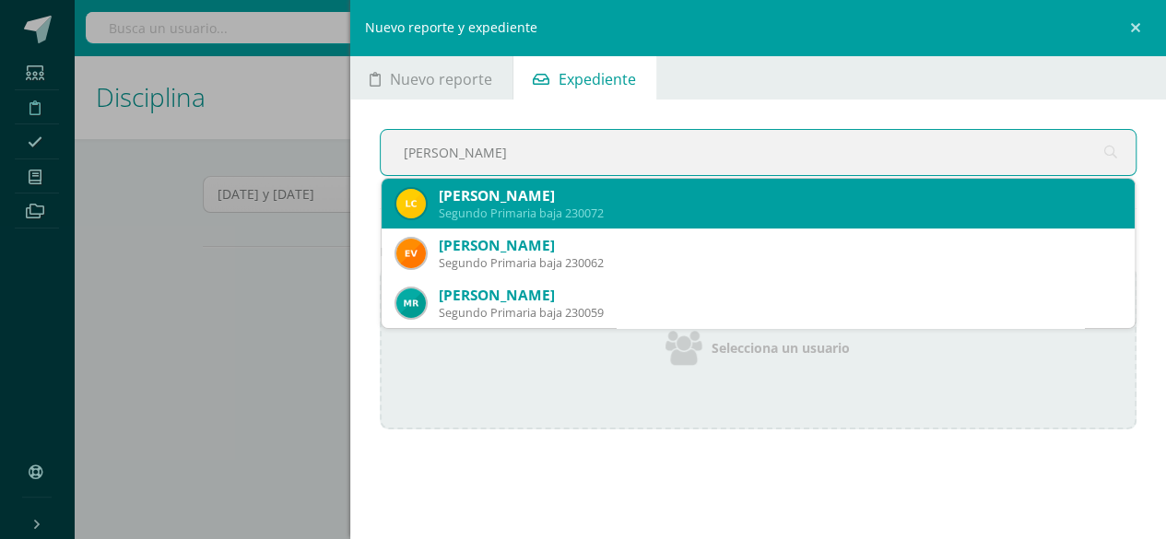
click at [495, 209] on div "Segundo Primaria baja 230072" at bounding box center [780, 213] width 682 height 16
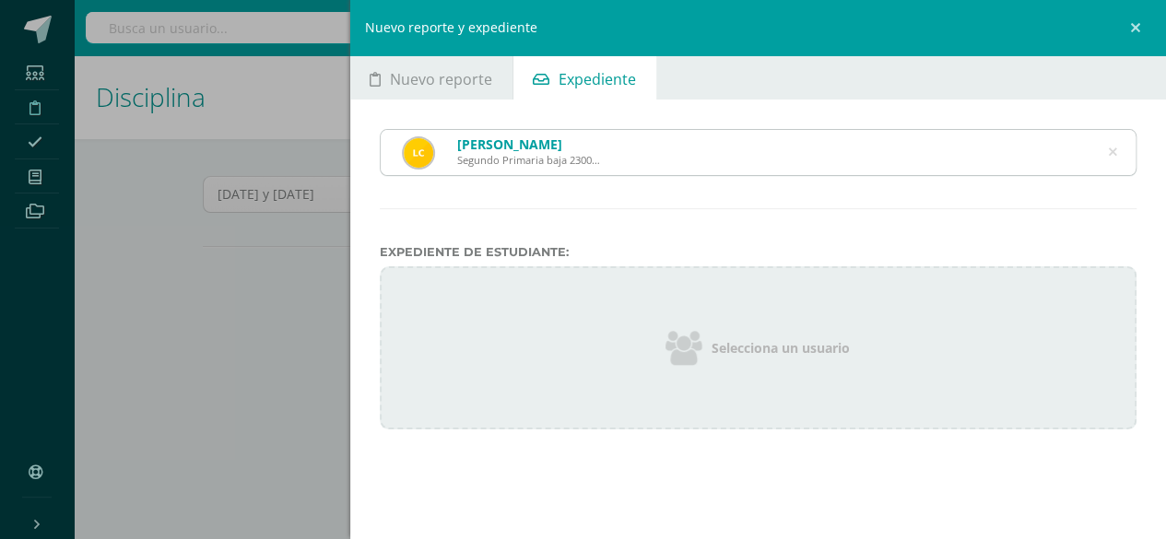
click at [1111, 149] on icon at bounding box center [1112, 152] width 8 height 47
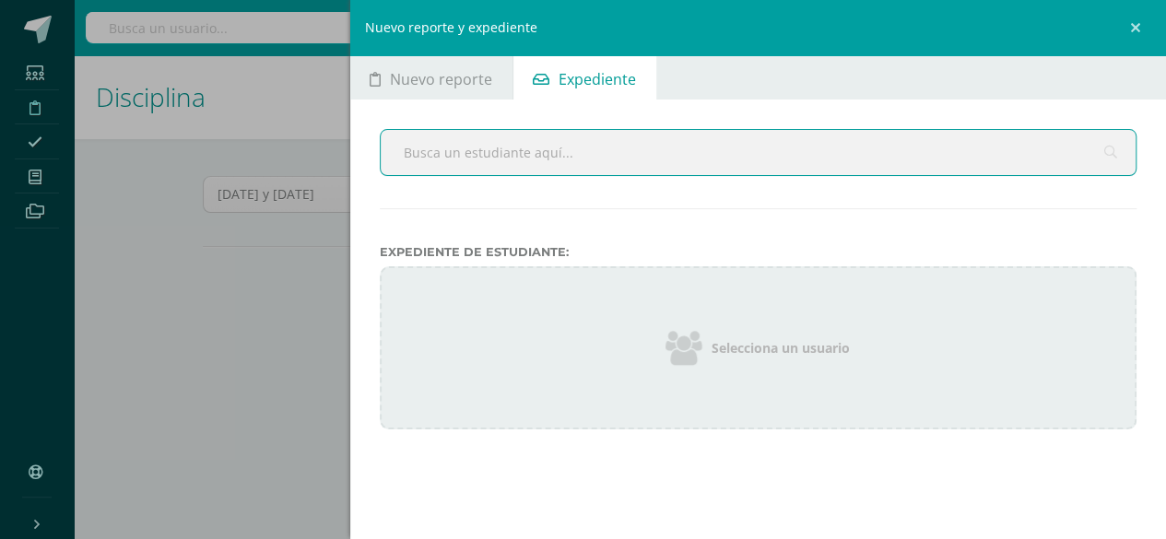
click at [427, 162] on input "text" at bounding box center [759, 152] width 756 height 45
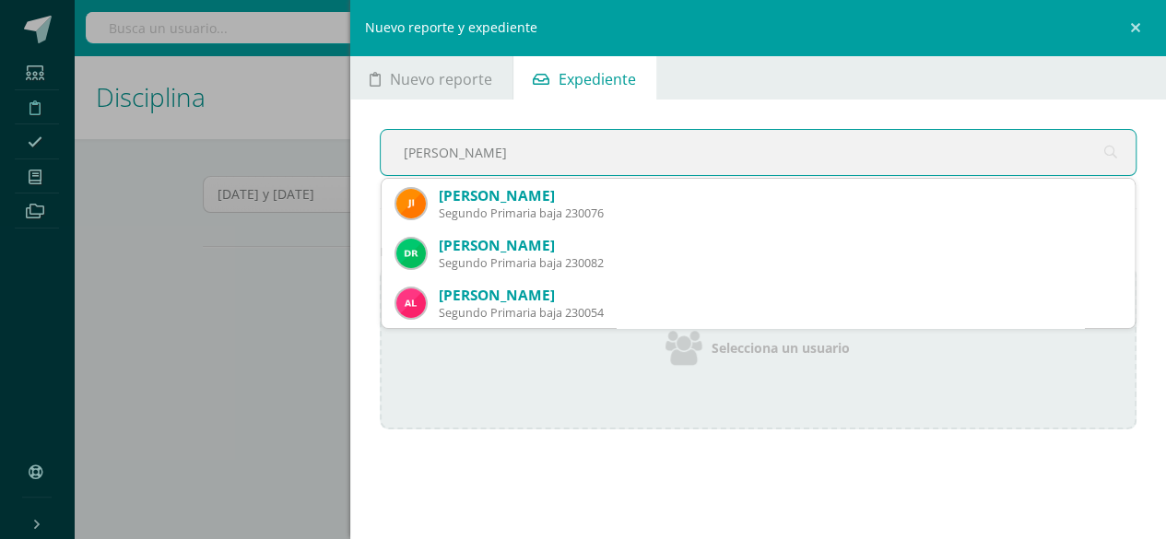
type input "Ibanez"
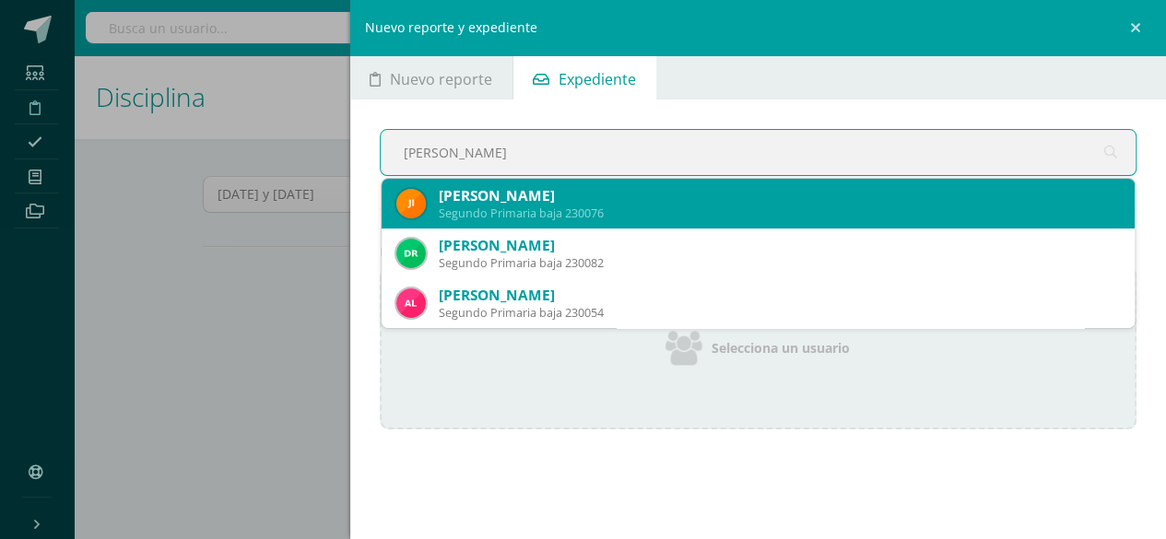
click at [473, 217] on div "Segundo Primaria baja 230076" at bounding box center [780, 213] width 682 height 16
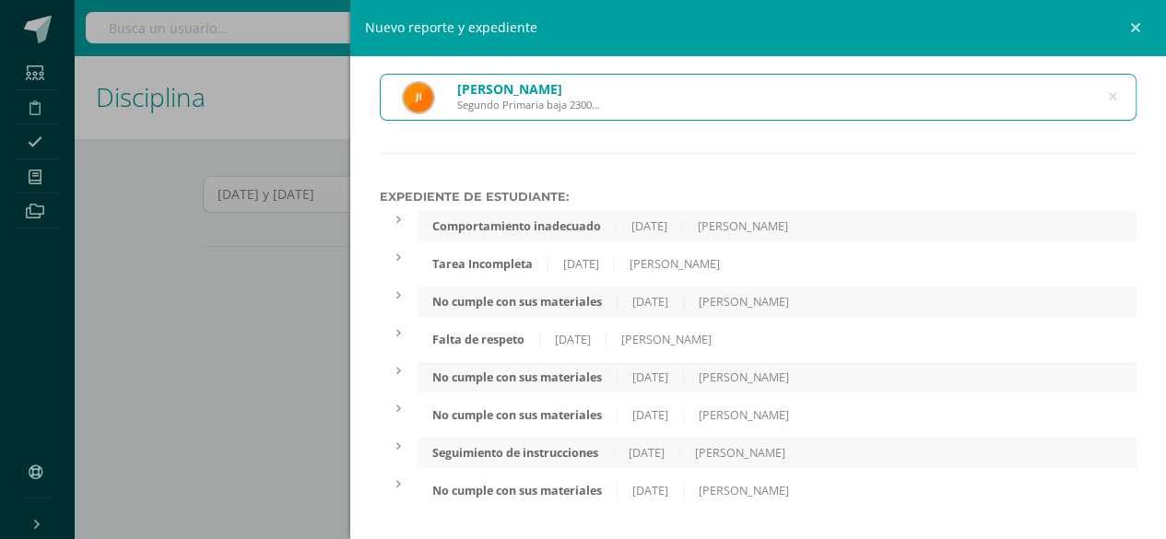
scroll to position [60, 0]
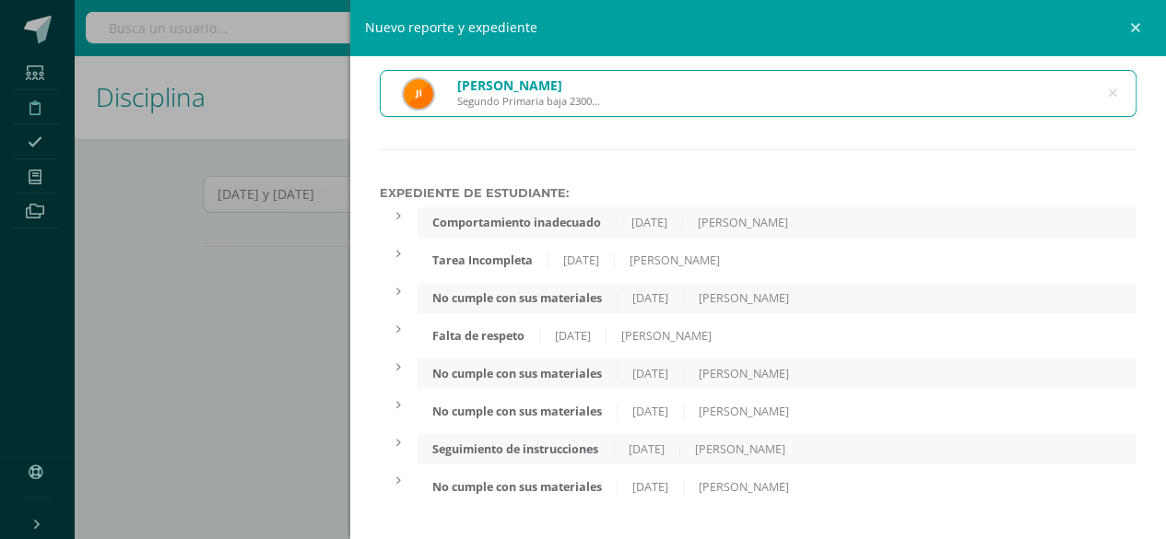
click at [1096, 90] on icon at bounding box center [1112, 93] width 39 height 39
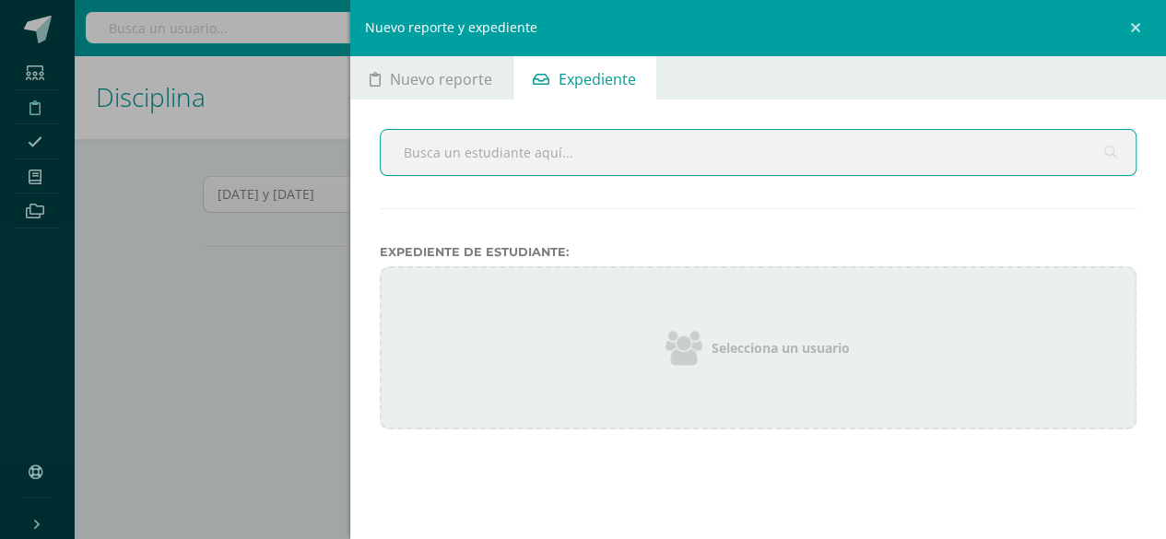
scroll to position [0, 0]
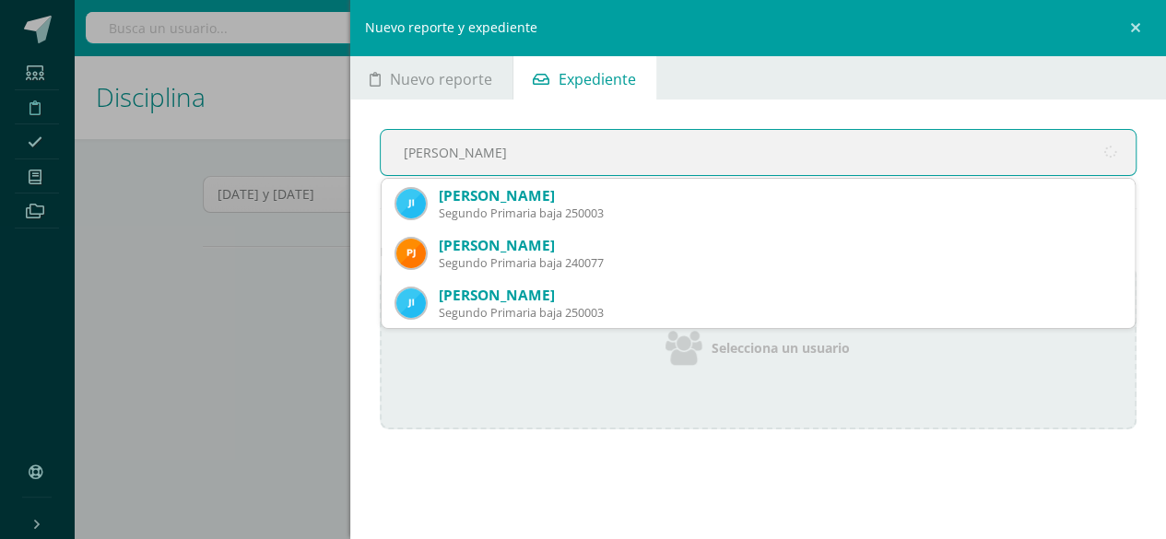
type input "Juan"
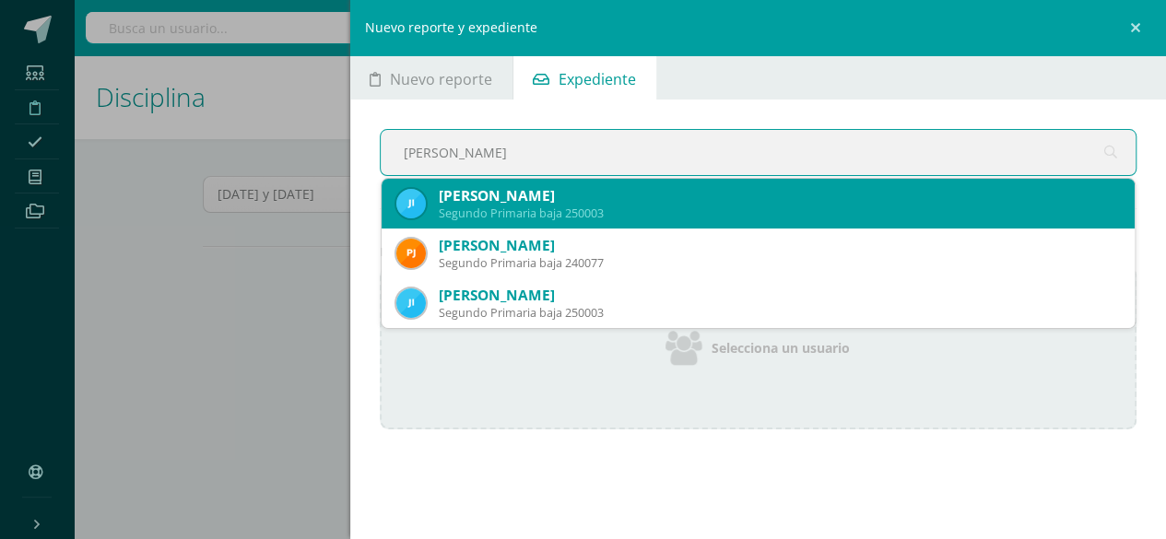
click at [465, 200] on div "Juan Pablo Ixpata Ortega" at bounding box center [780, 195] width 682 height 19
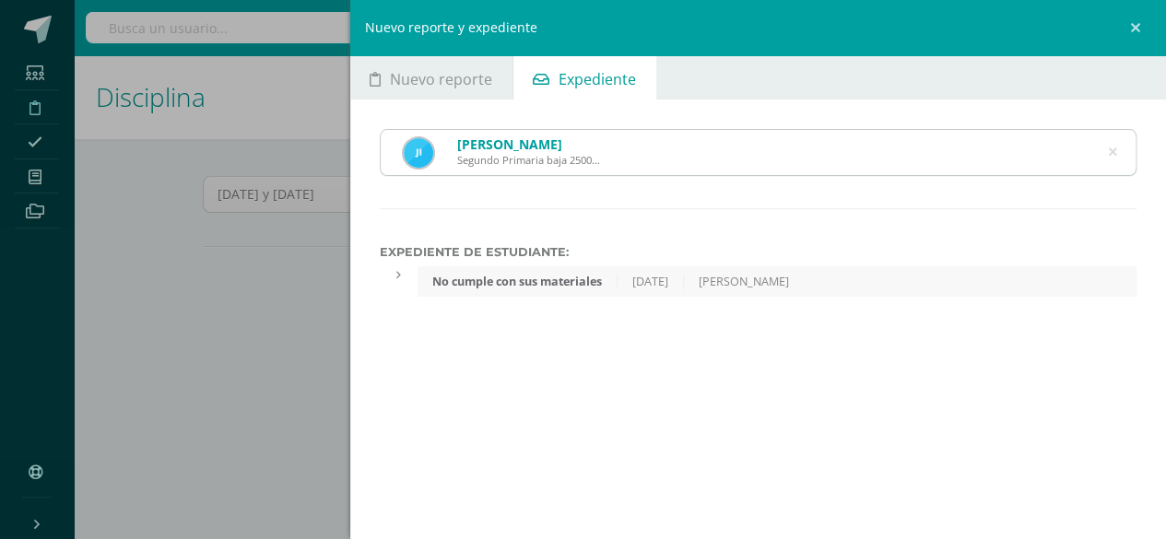
click at [1113, 150] on icon at bounding box center [1112, 152] width 8 height 47
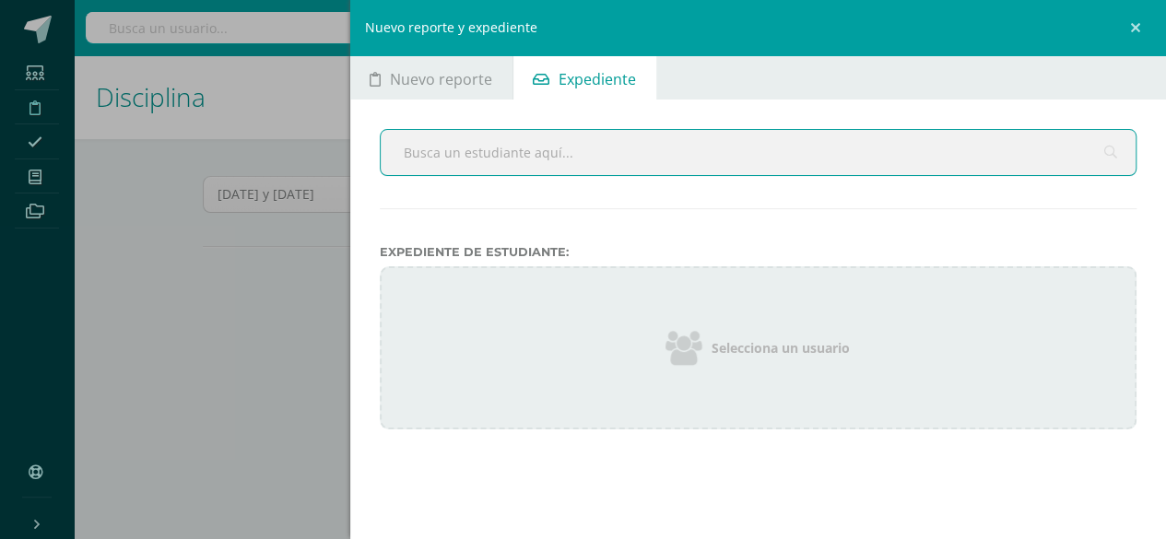
click at [404, 158] on input "text" at bounding box center [759, 152] width 756 height 45
type input "paolo"
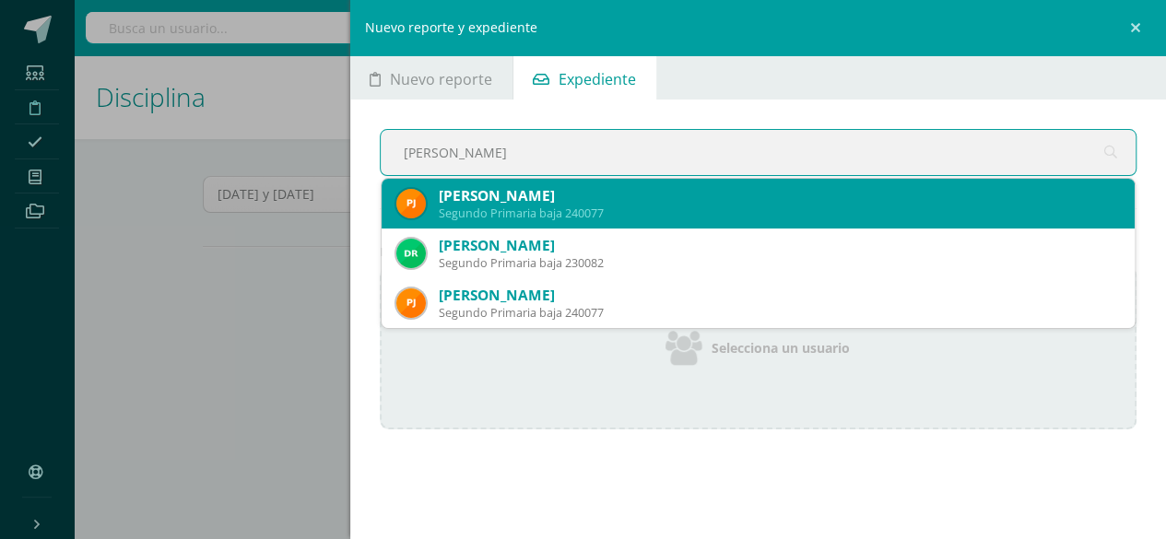
click at [439, 198] on div "Paolo Matías Juárez Rivera" at bounding box center [780, 195] width 682 height 19
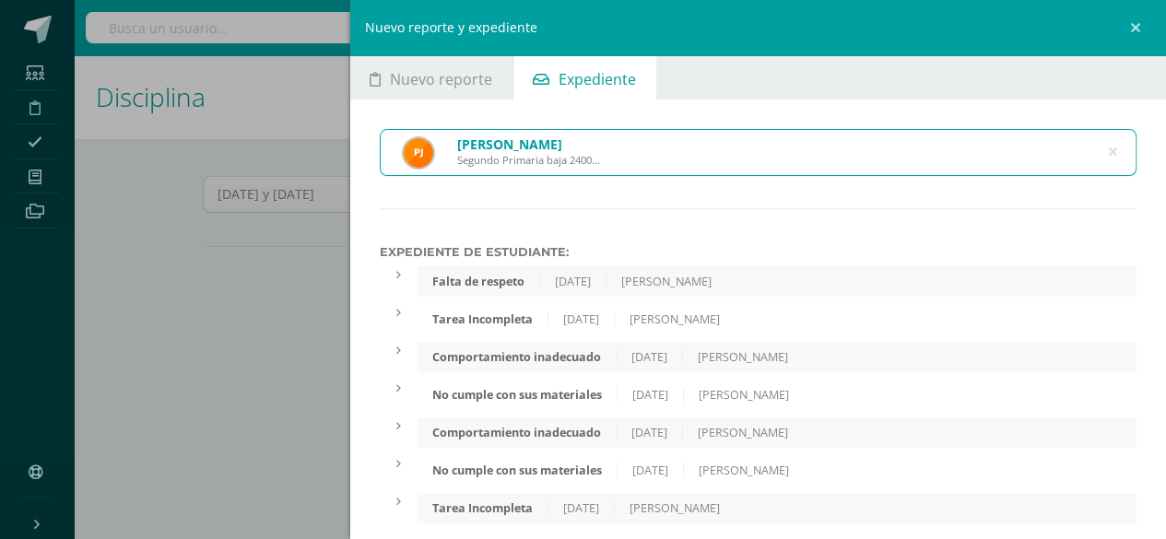
scroll to position [22, 0]
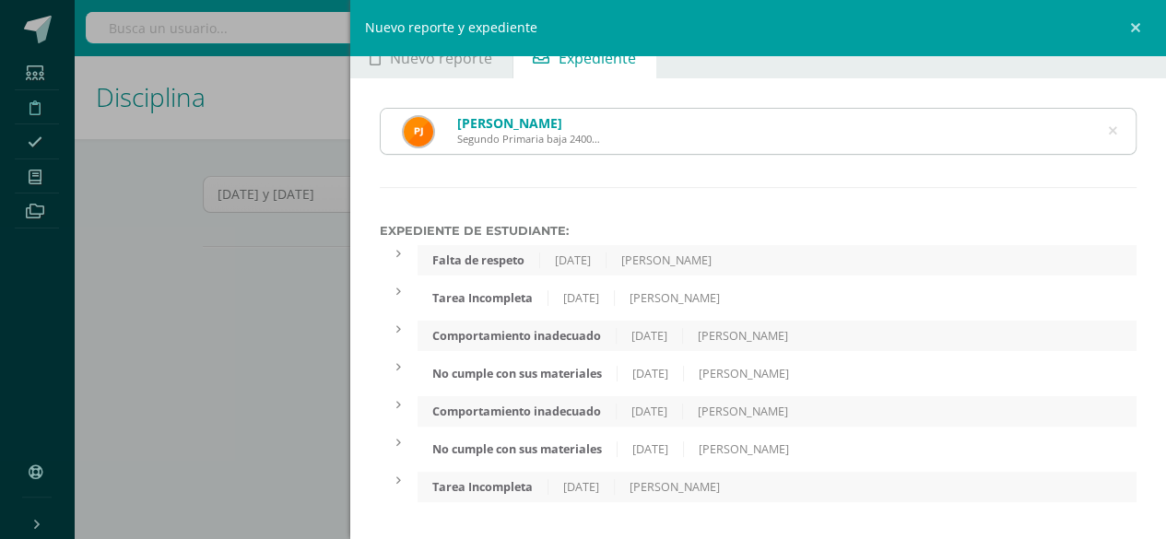
click at [1108, 134] on icon at bounding box center [1112, 131] width 8 height 47
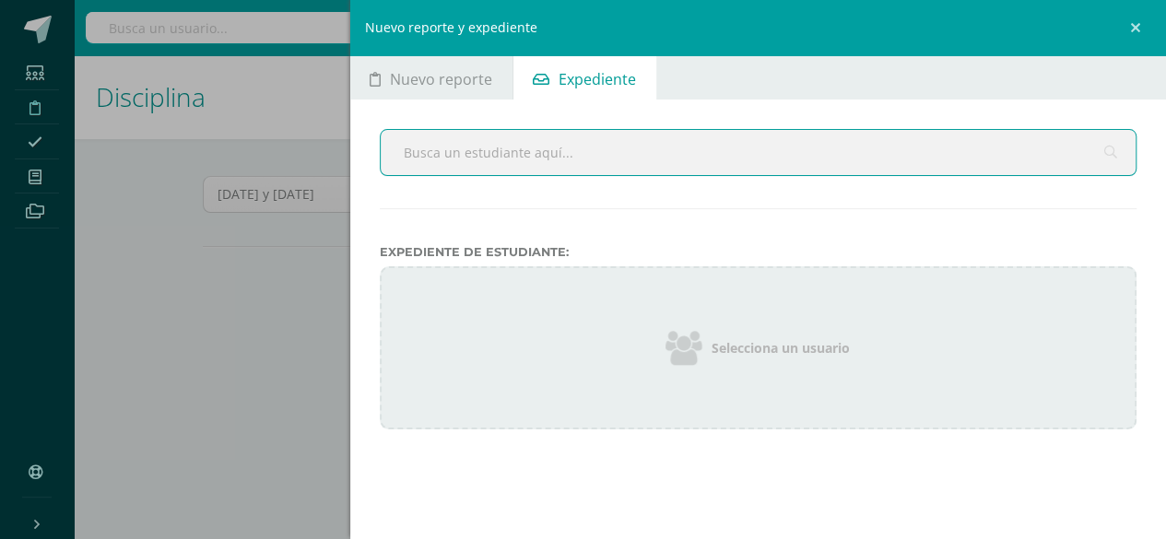
click at [485, 154] on input "text" at bounding box center [759, 152] width 756 height 45
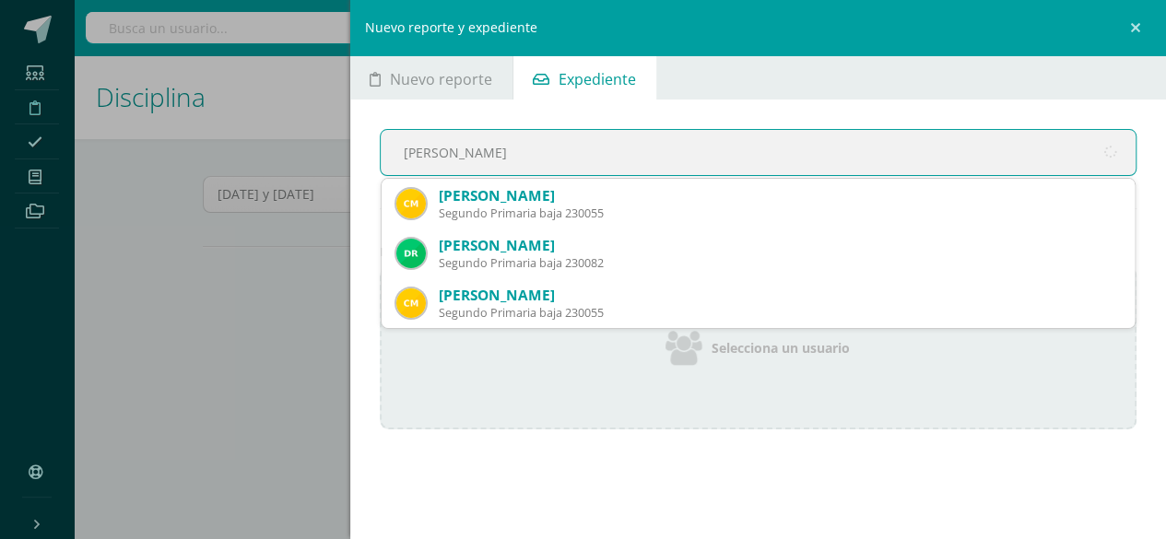
type input "Morales perez"
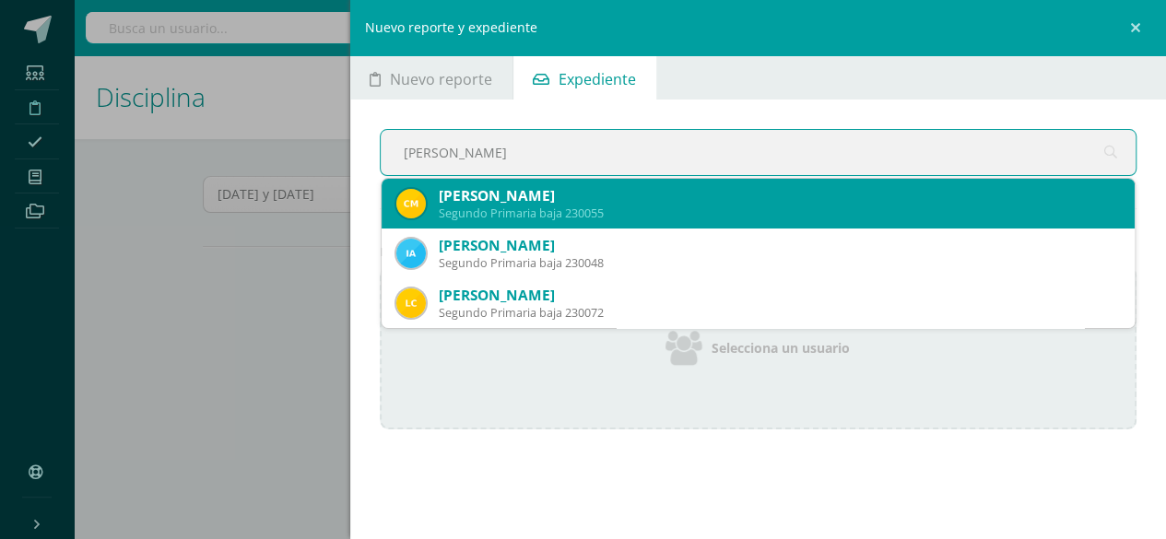
click at [484, 206] on div "Segundo Primaria baja 230055" at bounding box center [780, 213] width 682 height 16
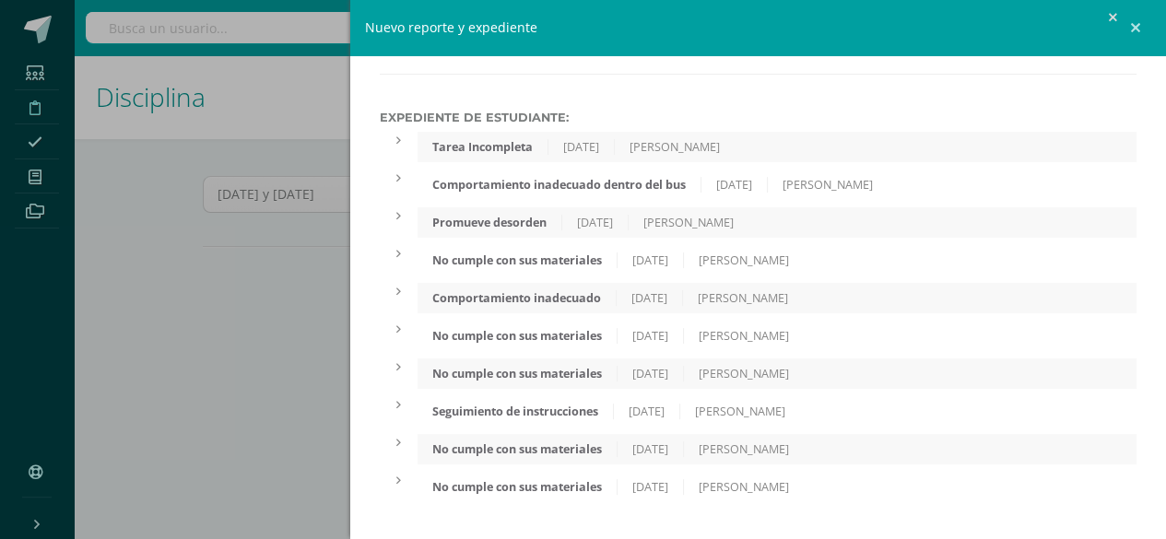
scroll to position [53, 0]
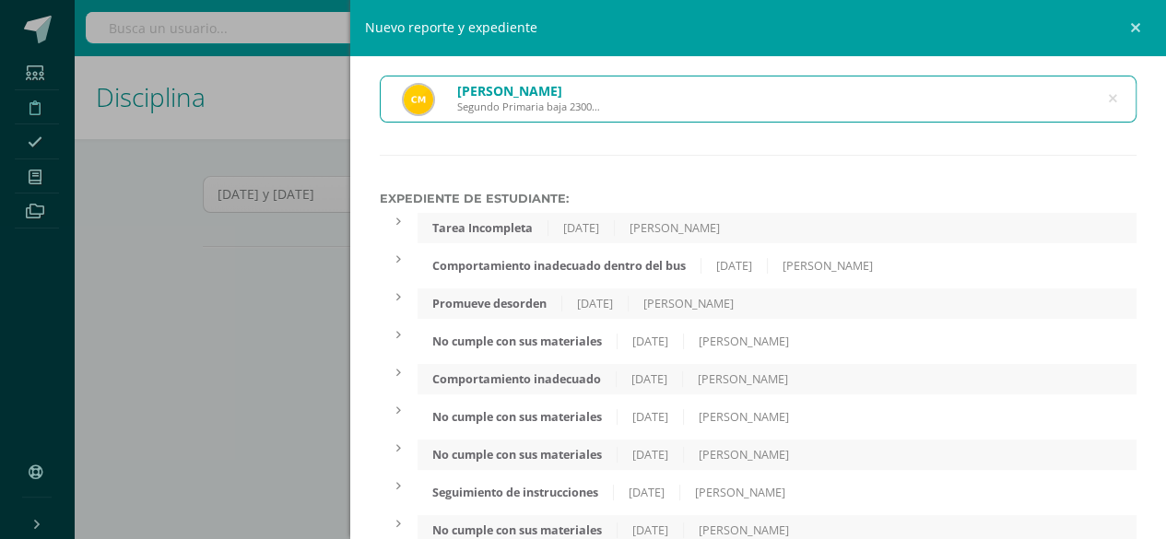
click at [1108, 101] on icon at bounding box center [1112, 99] width 8 height 47
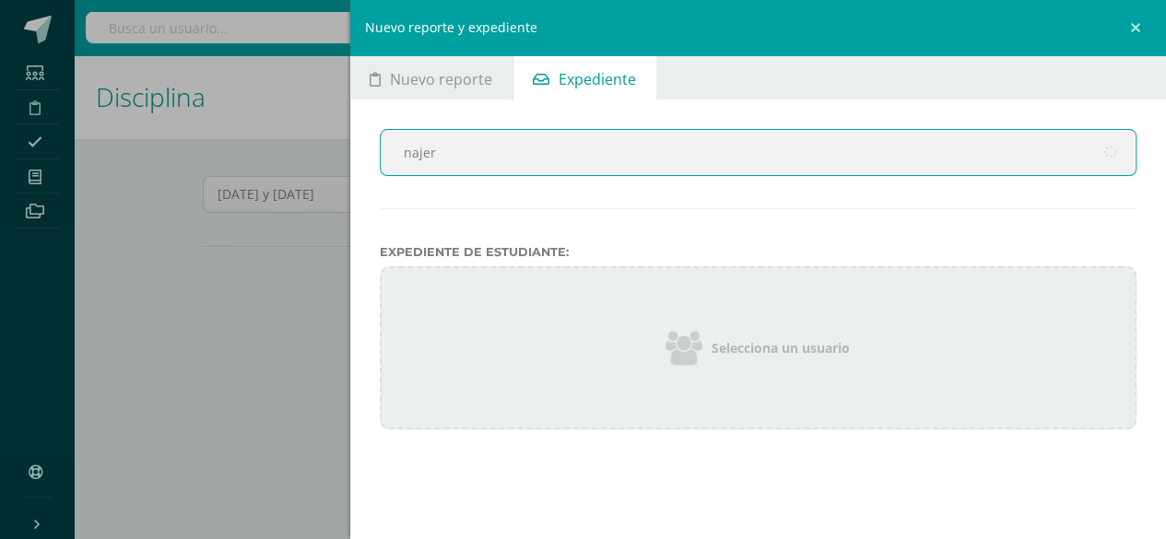
type input "najera"
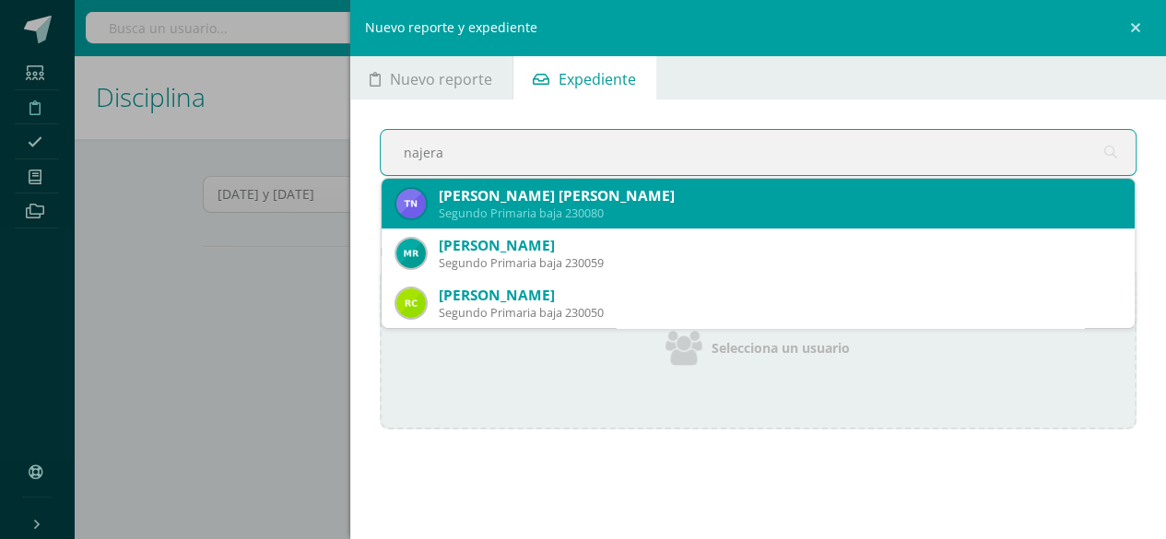
click at [510, 207] on div "Segundo Primaria baja 230080" at bounding box center [780, 213] width 682 height 16
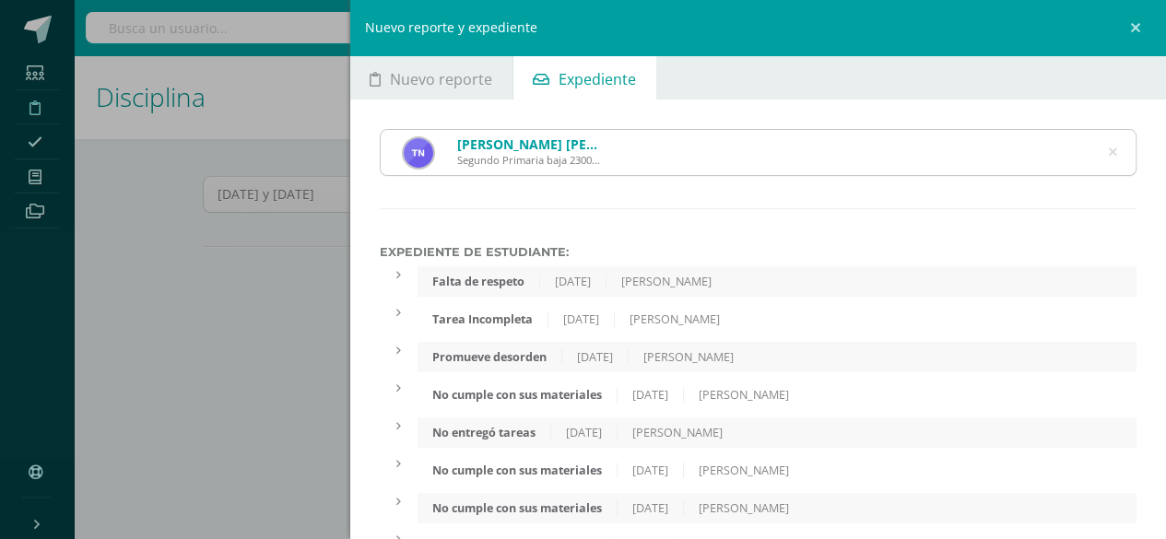
click at [1108, 152] on icon at bounding box center [1112, 152] width 8 height 47
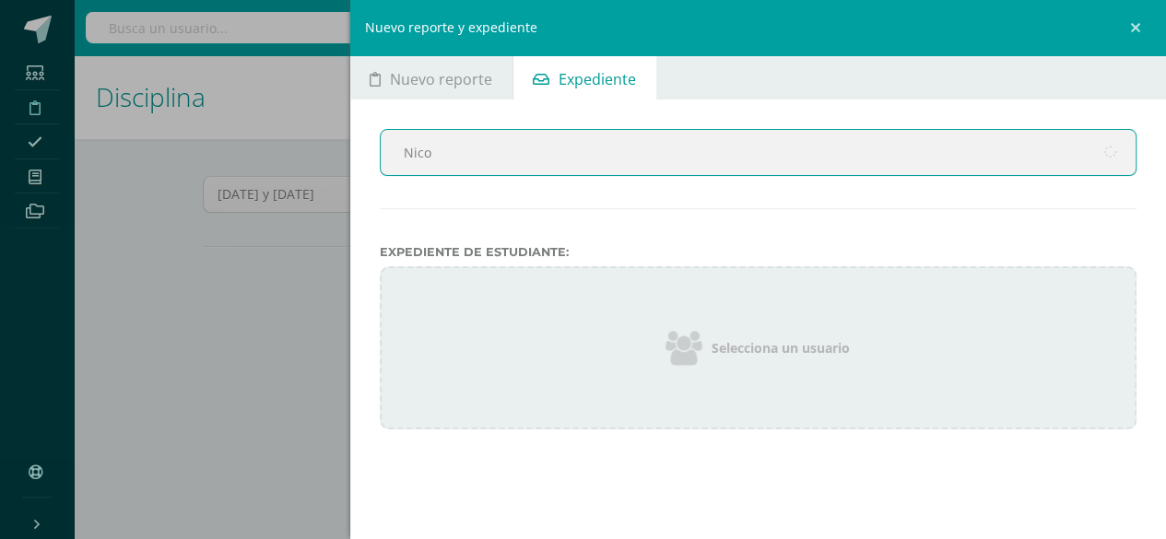
type input "Nicoe"
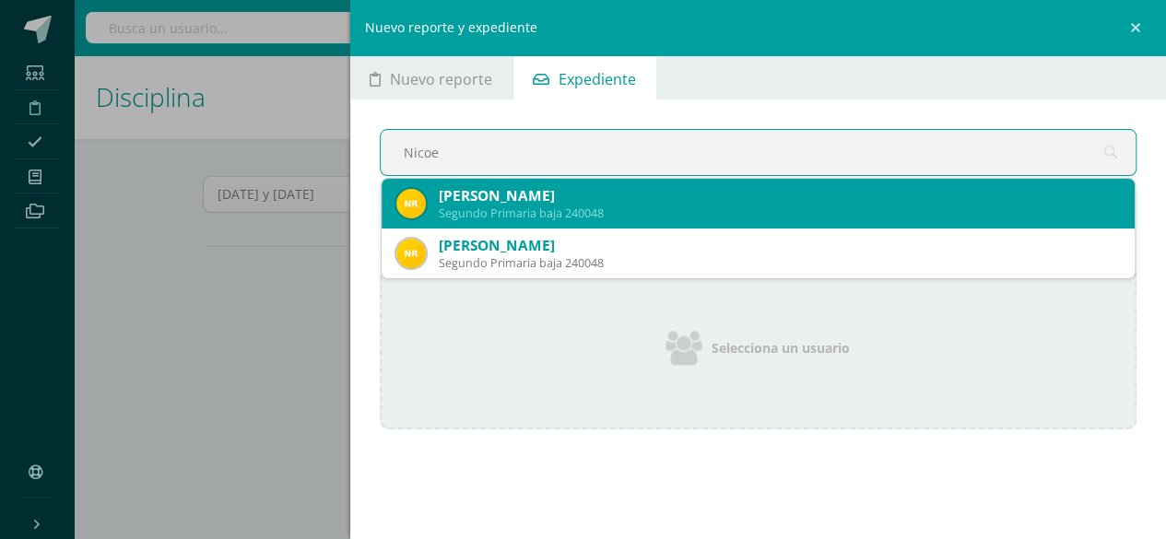
click at [463, 206] on div "Segundo Primaria baja 240048" at bounding box center [780, 213] width 682 height 16
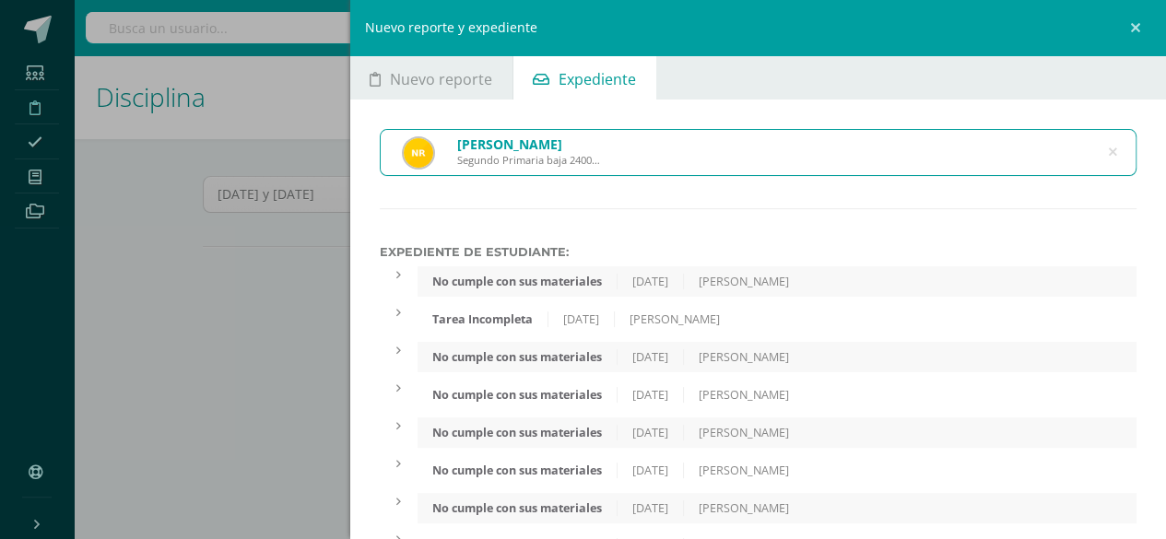
scroll to position [60, 0]
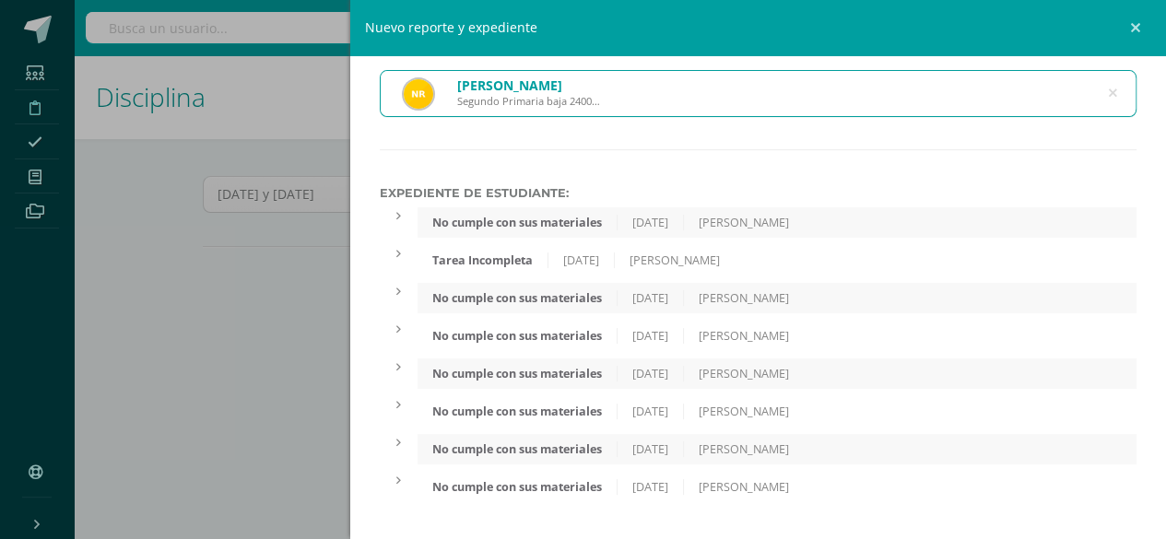
click at [1078, 100] on div "Nicole Isabel Ramírez Estrada Segundo Primaria baja 240048" at bounding box center [759, 93] width 756 height 45
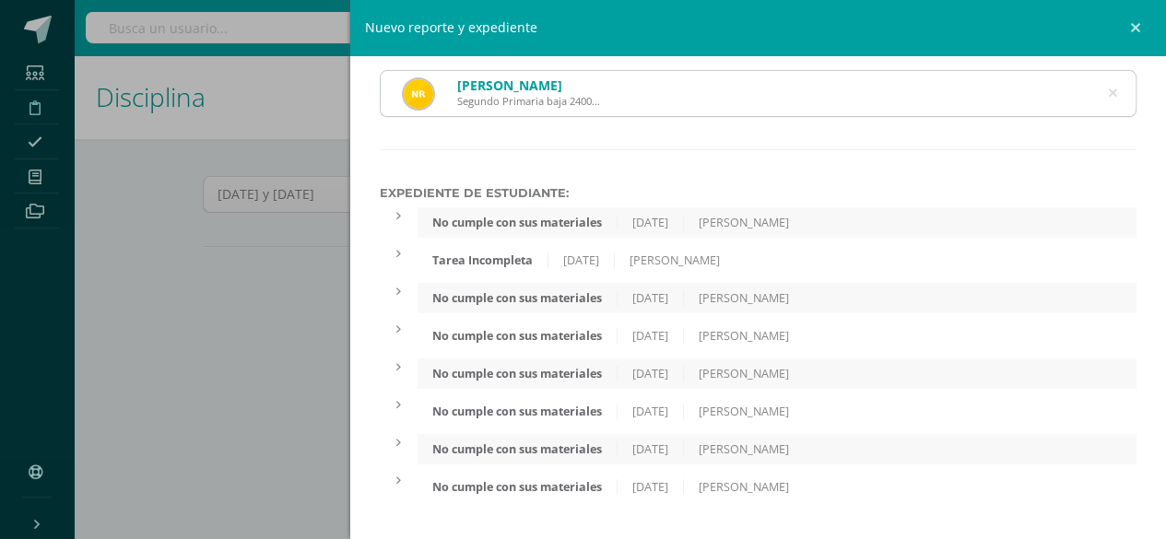
click at [1076, 84] on div "Nicole Isabel Ramírez Estrada Segundo Primaria baja 240048" at bounding box center [759, 93] width 756 height 45
click at [1108, 101] on icon at bounding box center [1112, 93] width 8 height 47
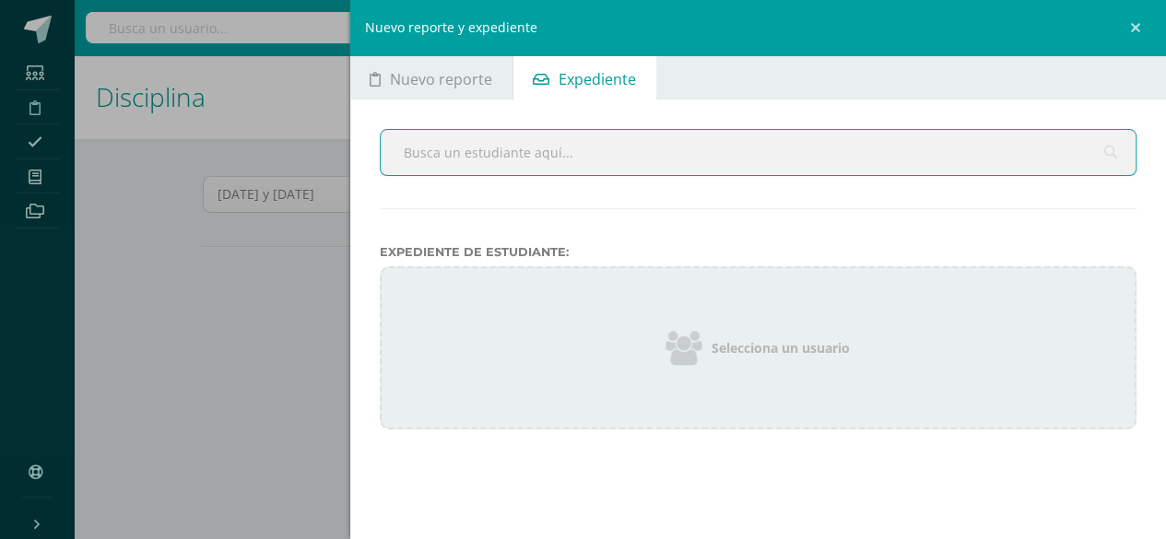
scroll to position [0, 0]
type input "Camila"
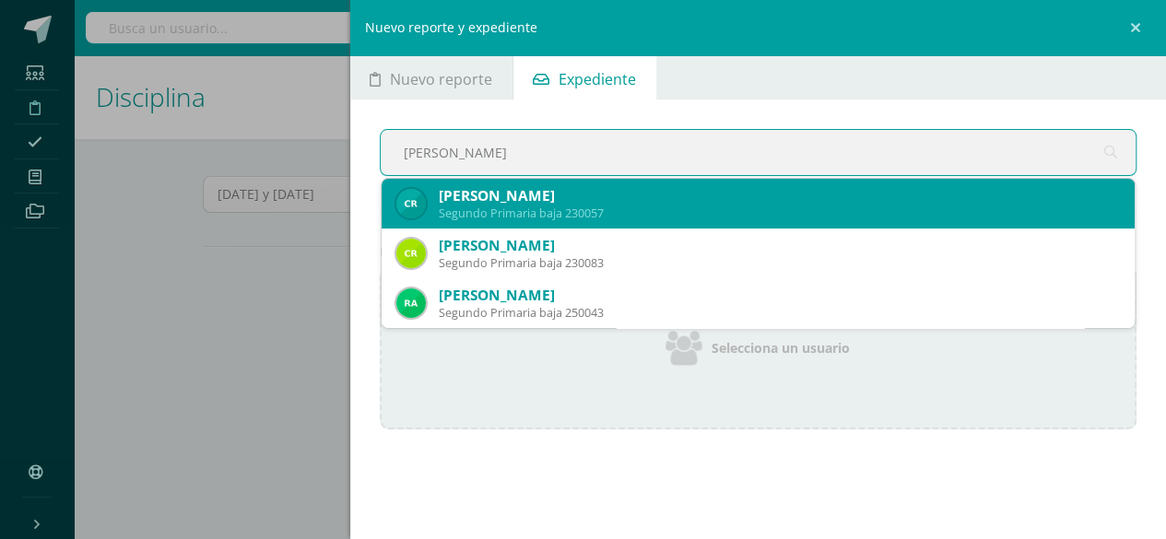
click at [551, 200] on div "Camila Guadalupe Ramírez Ortiz" at bounding box center [780, 195] width 682 height 19
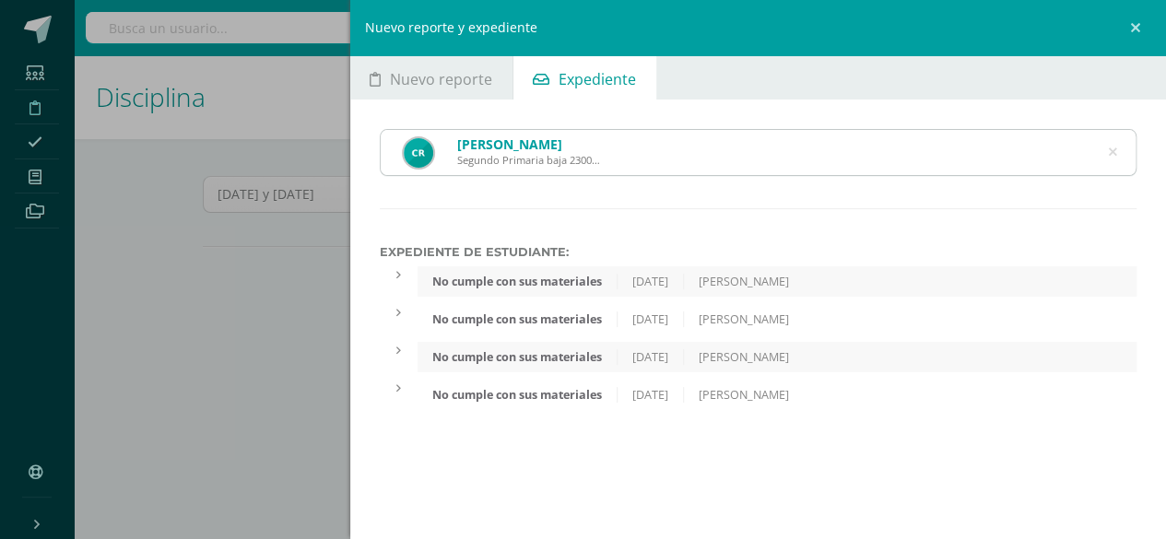
click at [1117, 151] on div "Camila Guadalupe Ramírez Ortiz Segundo Primaria baja 230057" at bounding box center [759, 152] width 756 height 45
click at [1106, 150] on div "Camila Guadalupe Ramírez Ortiz Segundo Primaria baja 230057" at bounding box center [759, 152] width 756 height 45
click at [1113, 150] on icon at bounding box center [1112, 152] width 8 height 47
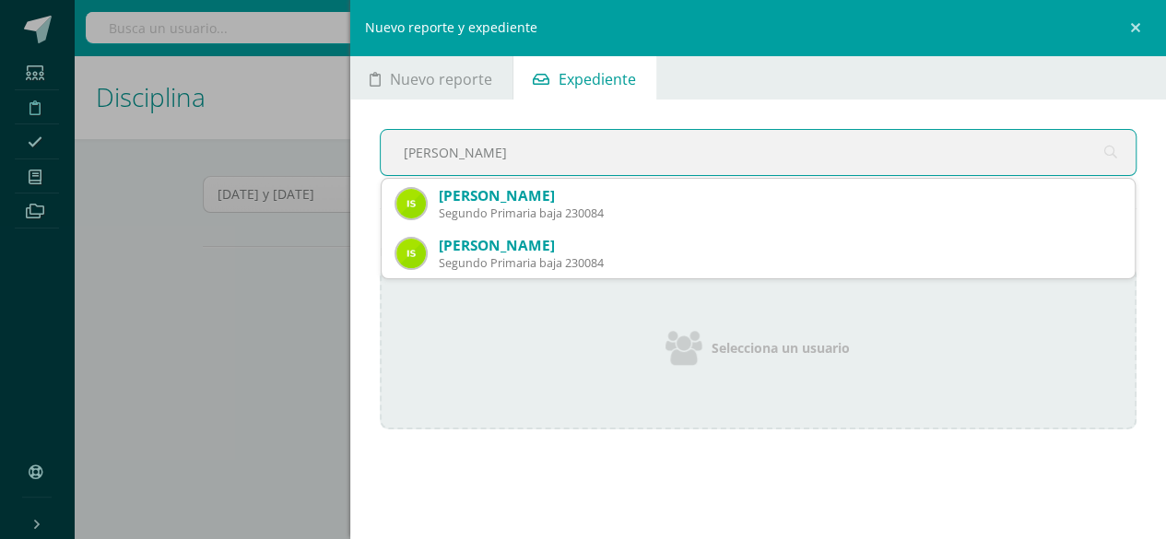
type input "ian s"
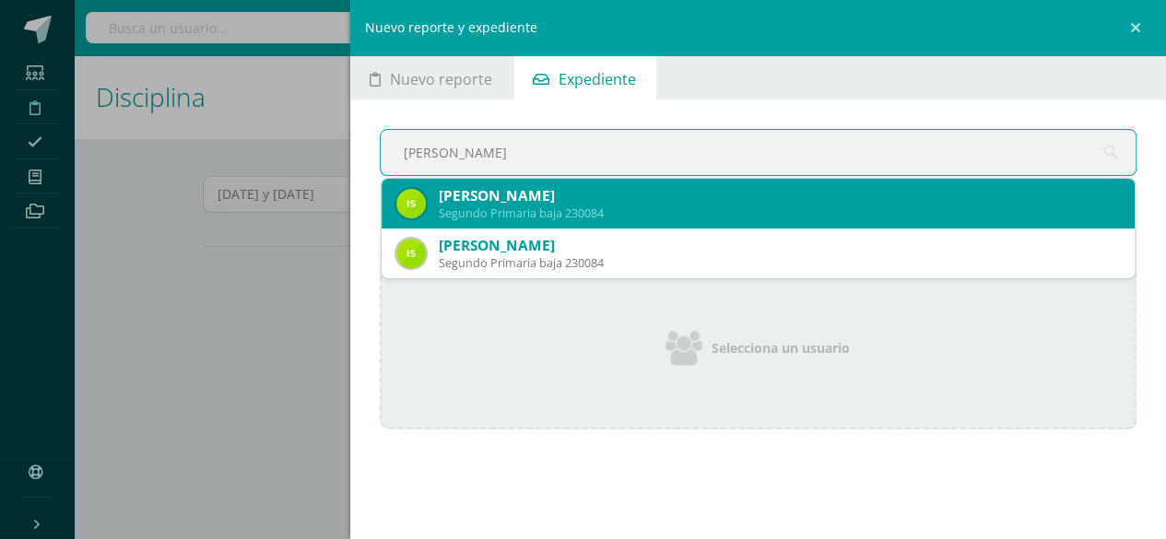
click at [962, 199] on div "Ian Sebastián Sosa Arriaza" at bounding box center [780, 195] width 682 height 19
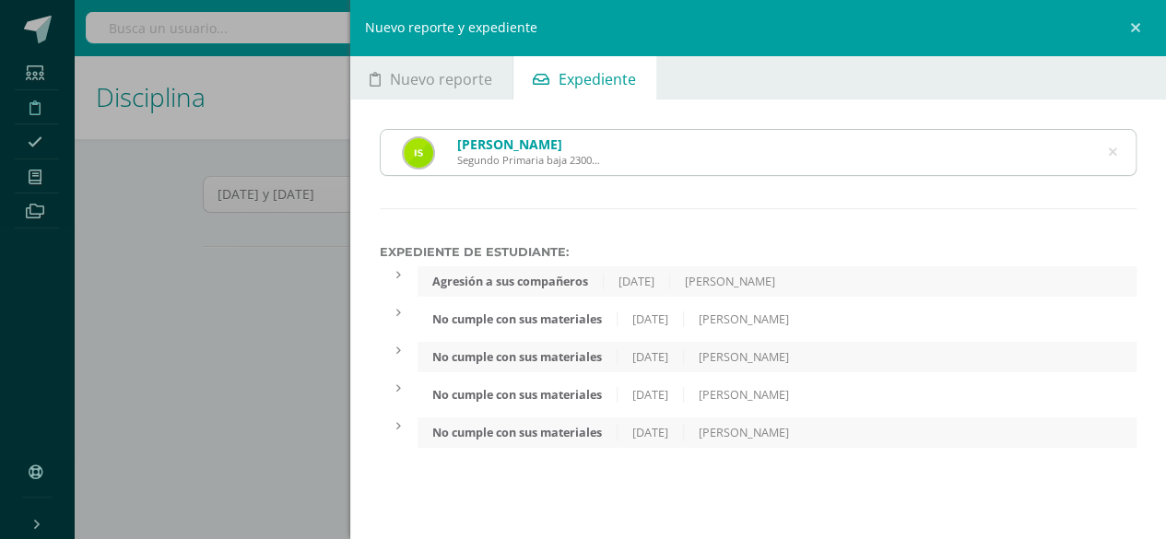
click at [1110, 151] on icon at bounding box center [1112, 152] width 8 height 47
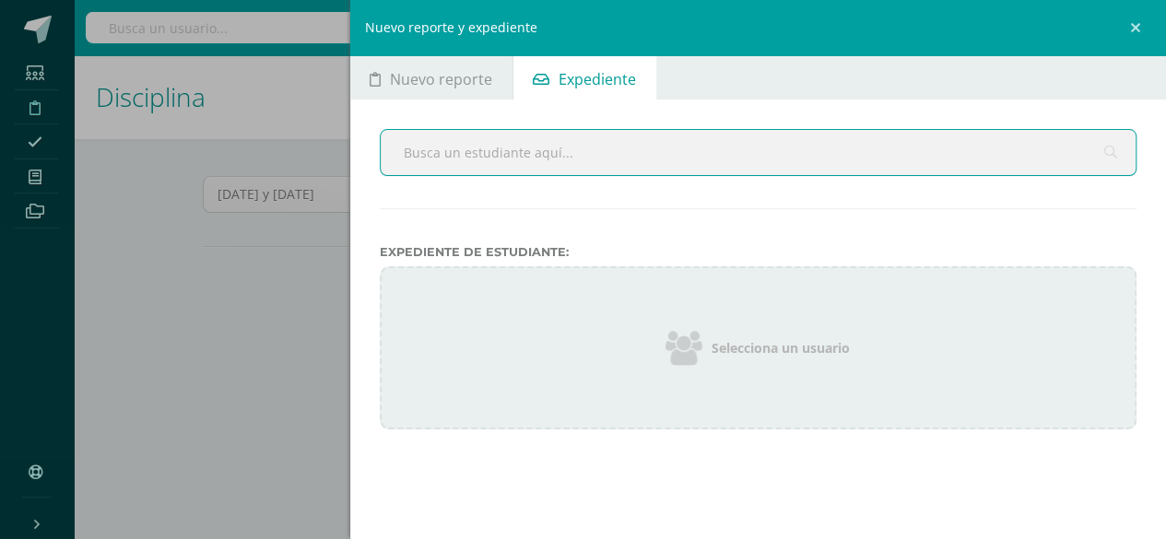
click at [479, 157] on input "text" at bounding box center [759, 152] width 756 height 45
type input "Santi"
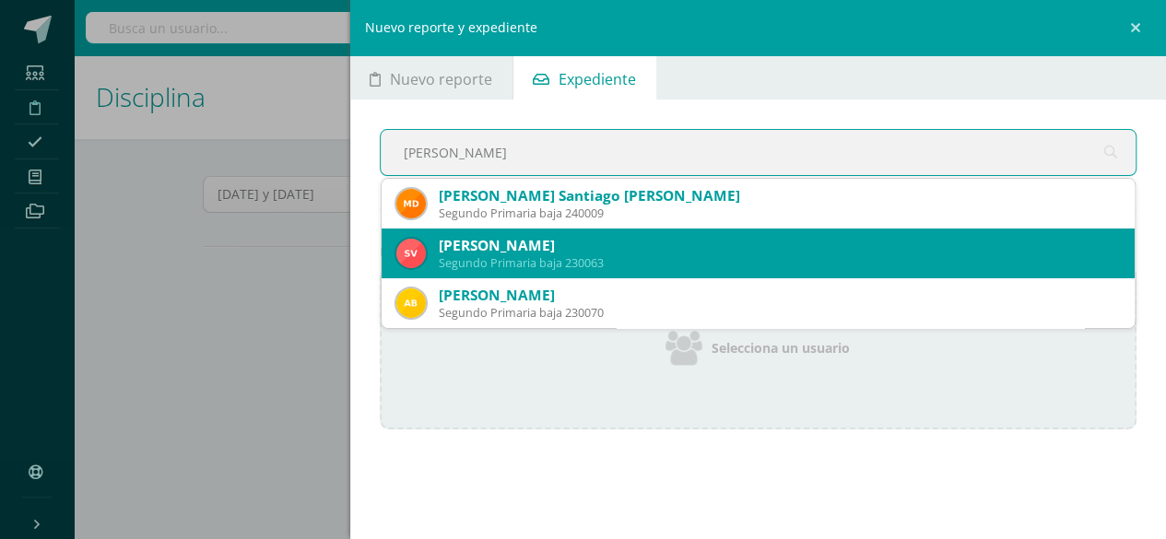
click at [469, 248] on div "Santiago André Vela González" at bounding box center [780, 245] width 682 height 19
